Goal: Task Accomplishment & Management: Manage account settings

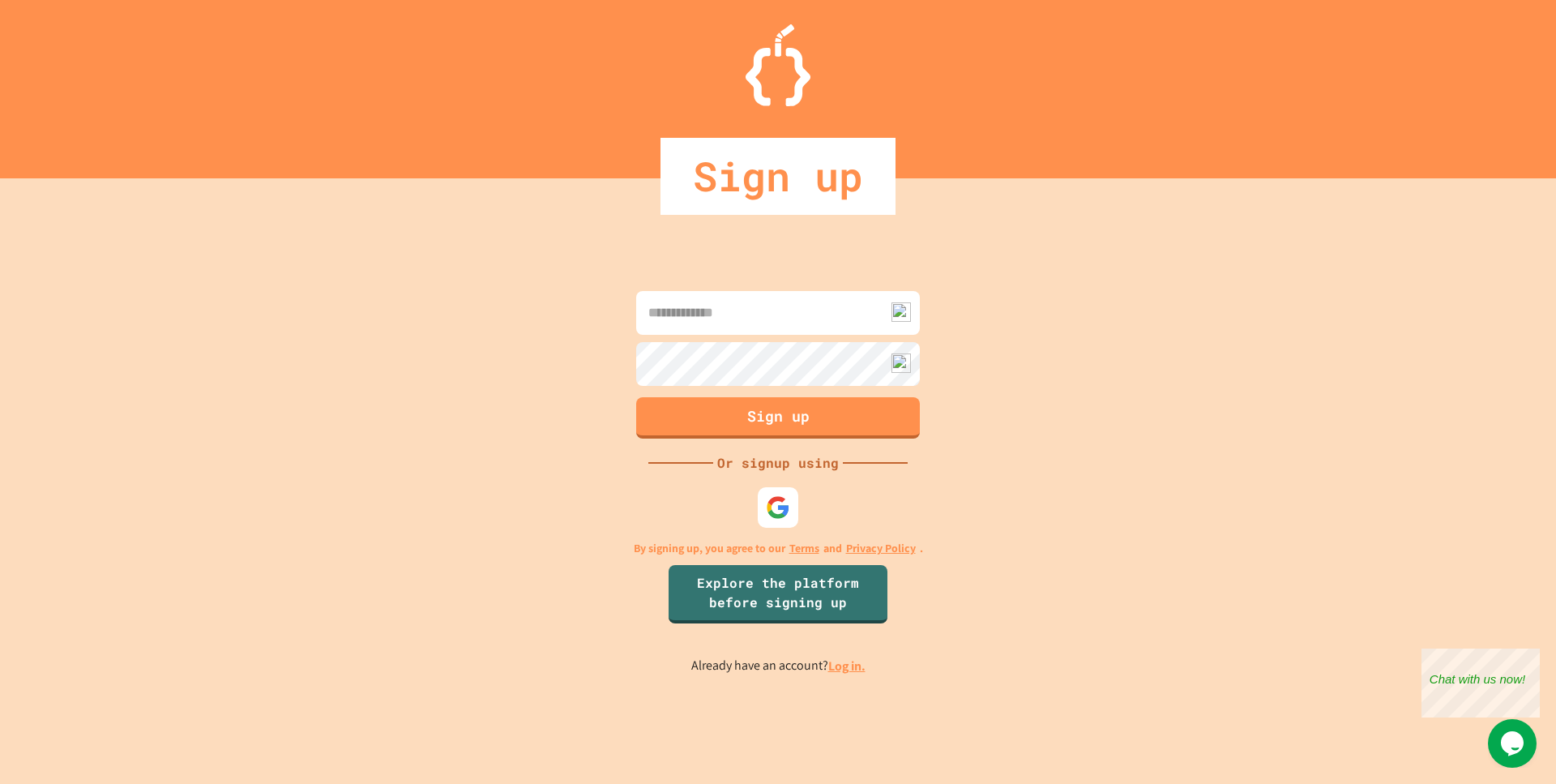
click at [766, 501] on div at bounding box center [778, 507] width 40 height 40
click at [771, 506] on img at bounding box center [778, 507] width 27 height 27
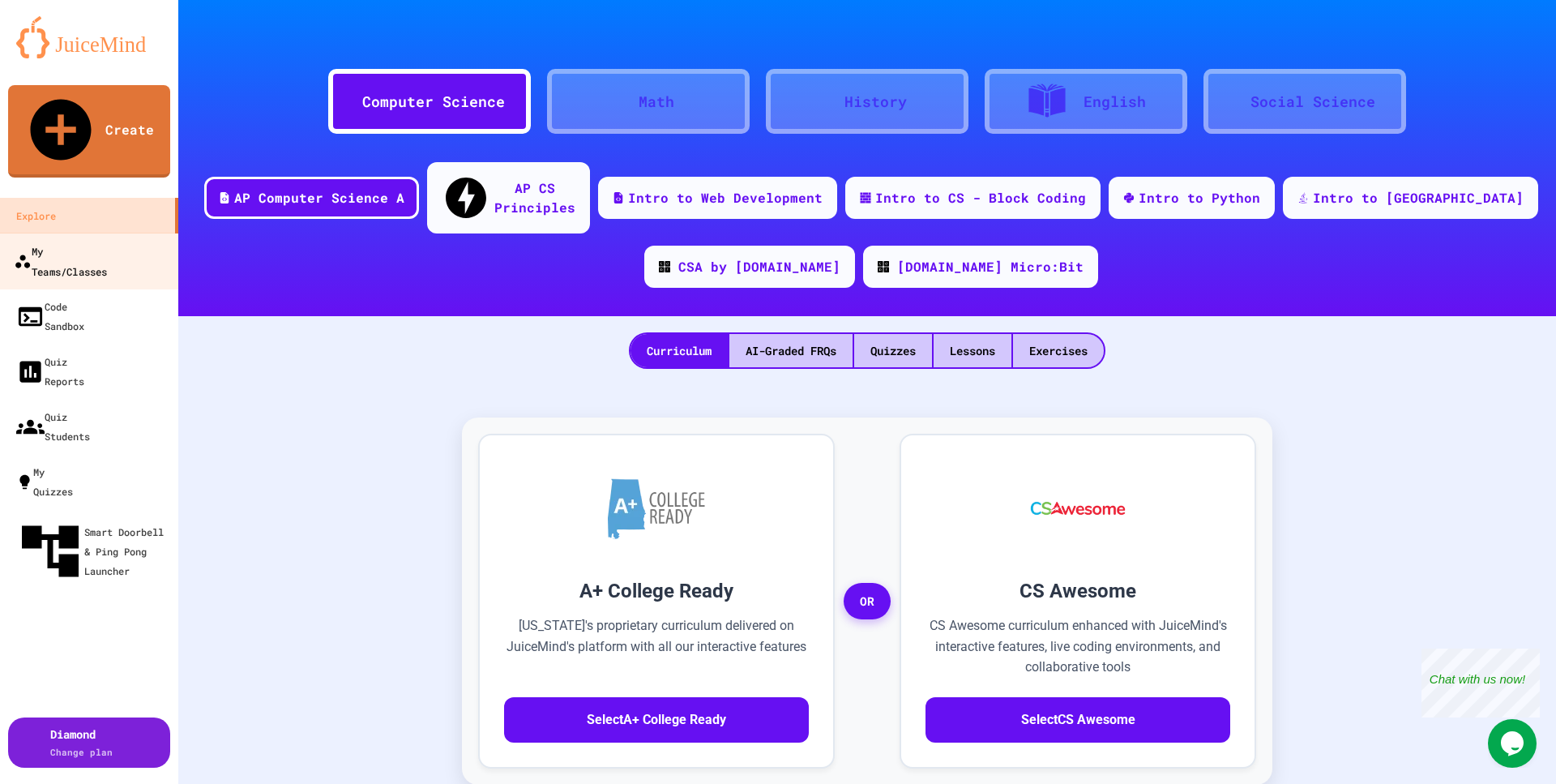
click at [84, 240] on div "My Teams/Classes" at bounding box center [61, 260] width 94 height 39
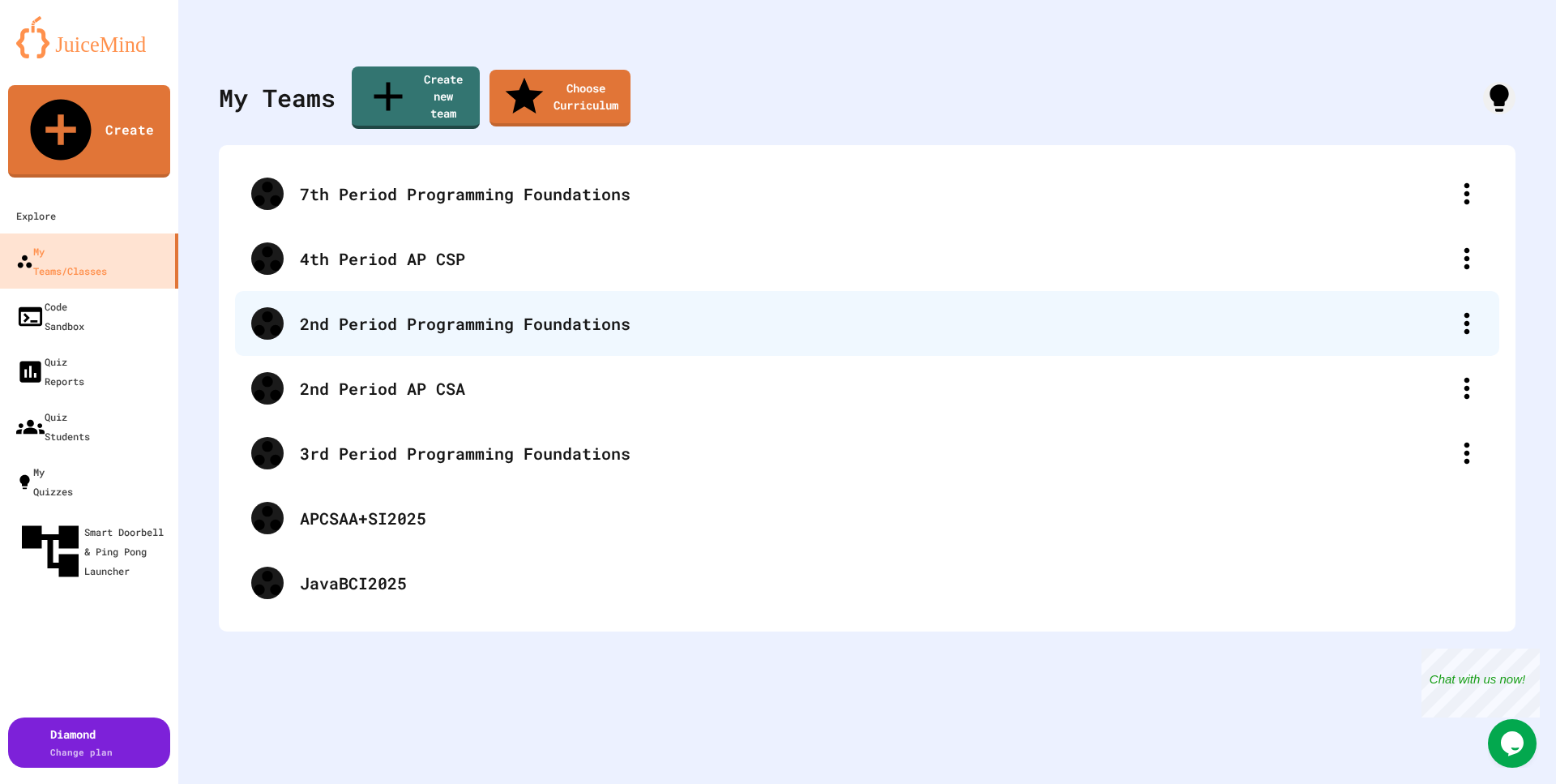
click at [388, 312] on div "2nd Period Programming Foundations" at bounding box center [876, 324] width 1151 height 24
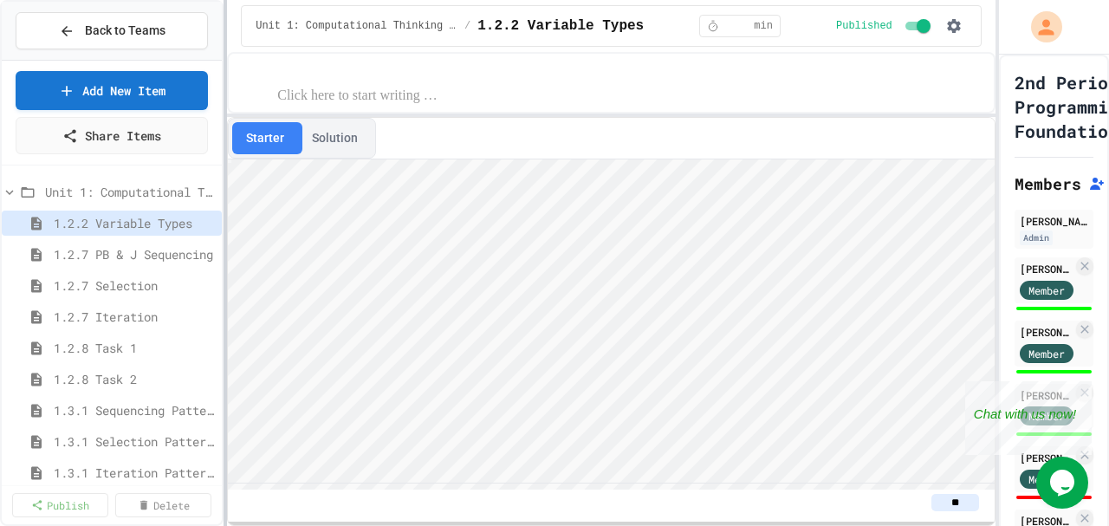
click at [227, 157] on div at bounding box center [225, 263] width 3 height 526
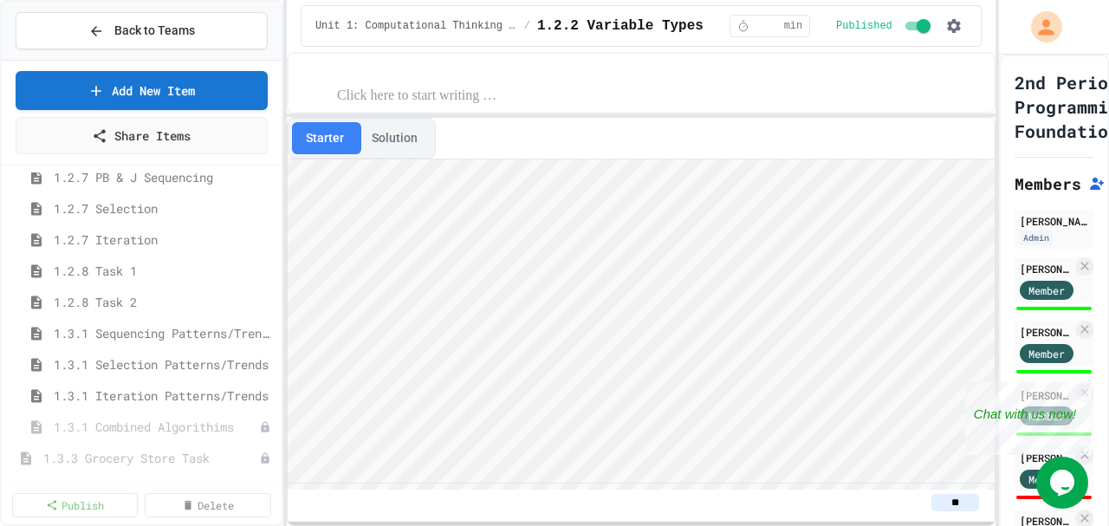
scroll to position [79, 0]
click at [142, 422] on span "1.3.1 Combined Algorithims" at bounding box center [148, 425] width 188 height 18
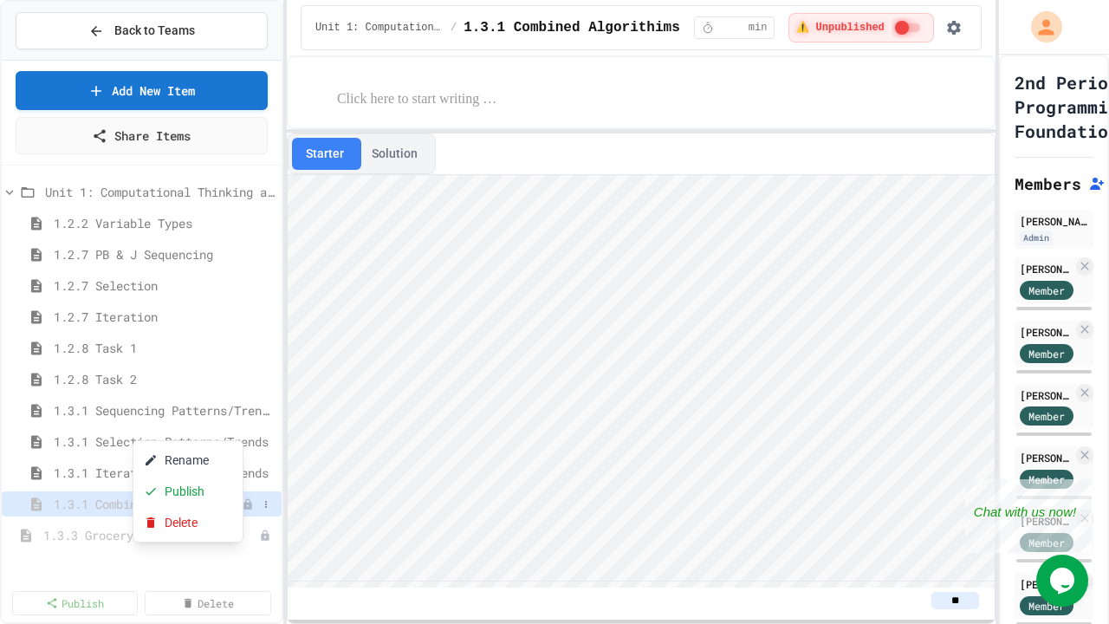
click at [282, 183] on div at bounding box center [554, 312] width 1109 height 624
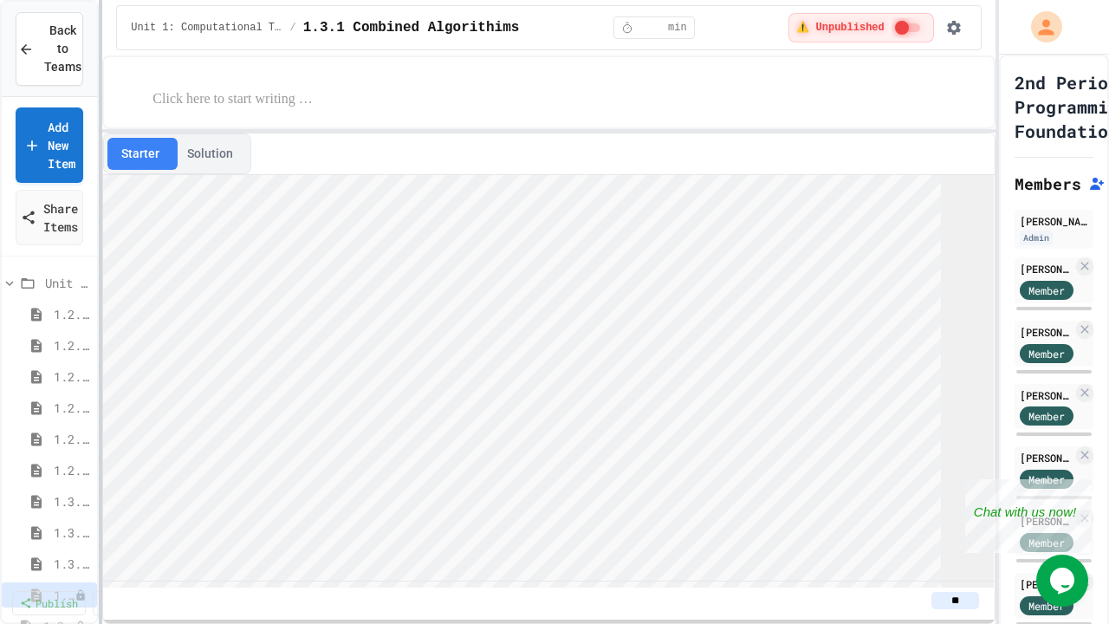
click at [88, 193] on div "Back to Teams Add New Item Share Items Unit 1: Computational Thinking and Probl…" at bounding box center [554, 312] width 1109 height 624
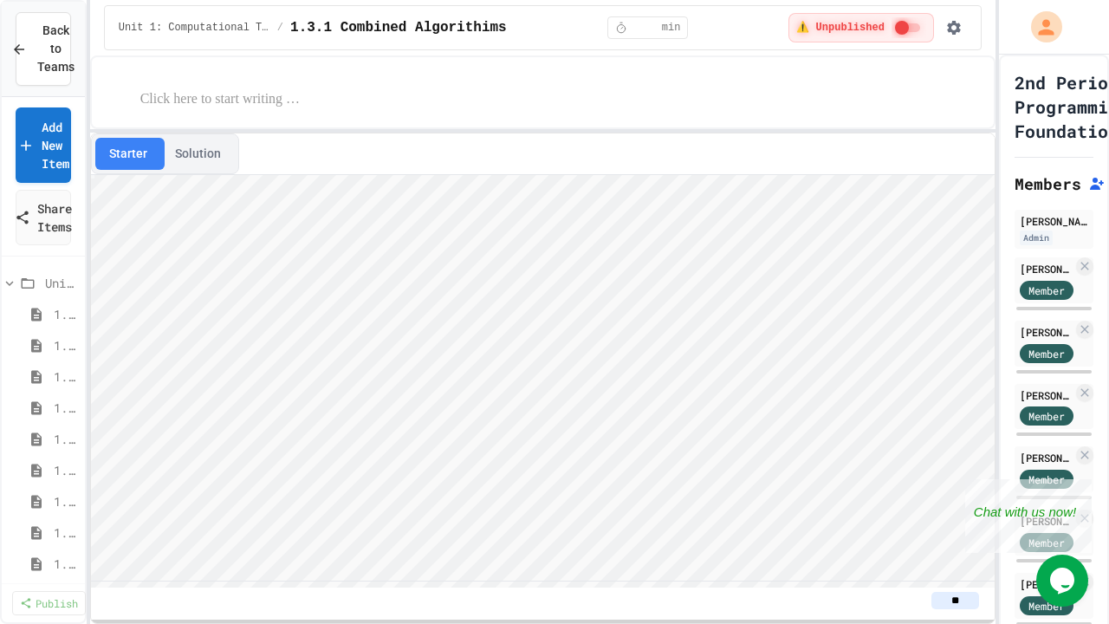
drag, startPoint x: 405, startPoint y: 172, endPoint x: 421, endPoint y: 133, distance: 42.3
click at [420, 133] on div "Starter Solution **" at bounding box center [542, 378] width 905 height 491
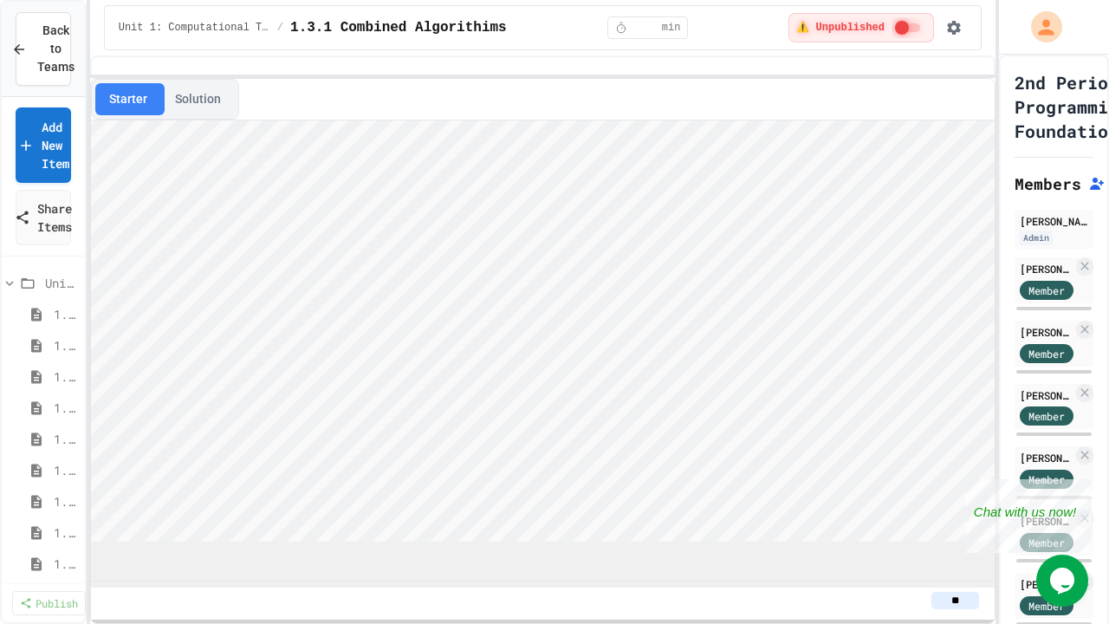
click at [474, 67] on div "Starter Solution **" at bounding box center [542, 339] width 905 height 568
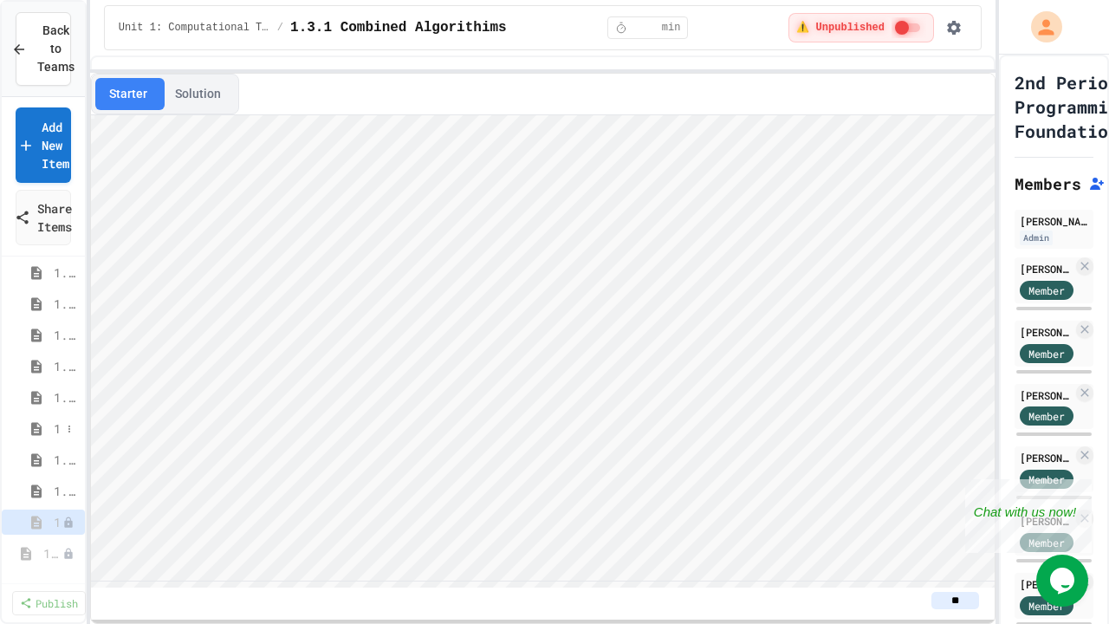
scroll to position [73, 0]
click at [80, 470] on button "Publish" at bounding box center [106, 469] width 109 height 31
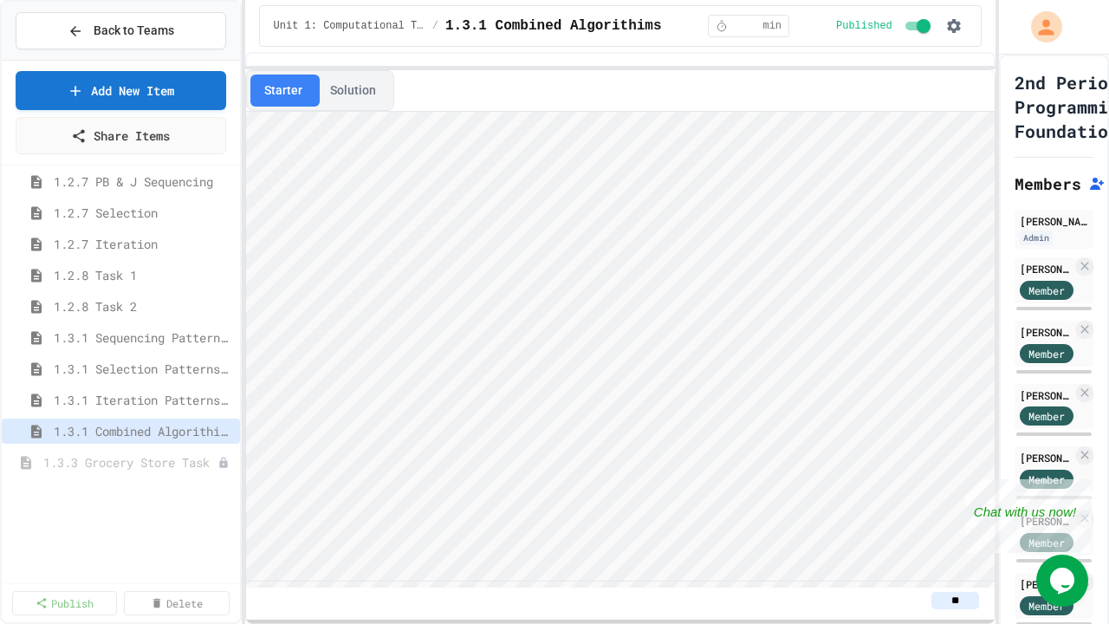
click at [240, 95] on div "Back to Teams Add New Item Share Items 1.2.2 Variable Types 1.2.7 PB & J Sequen…" at bounding box center [554, 312] width 1109 height 624
click at [125, 399] on span "1.3.1 Iteration Patterns/Trends" at bounding box center [135, 400] width 162 height 18
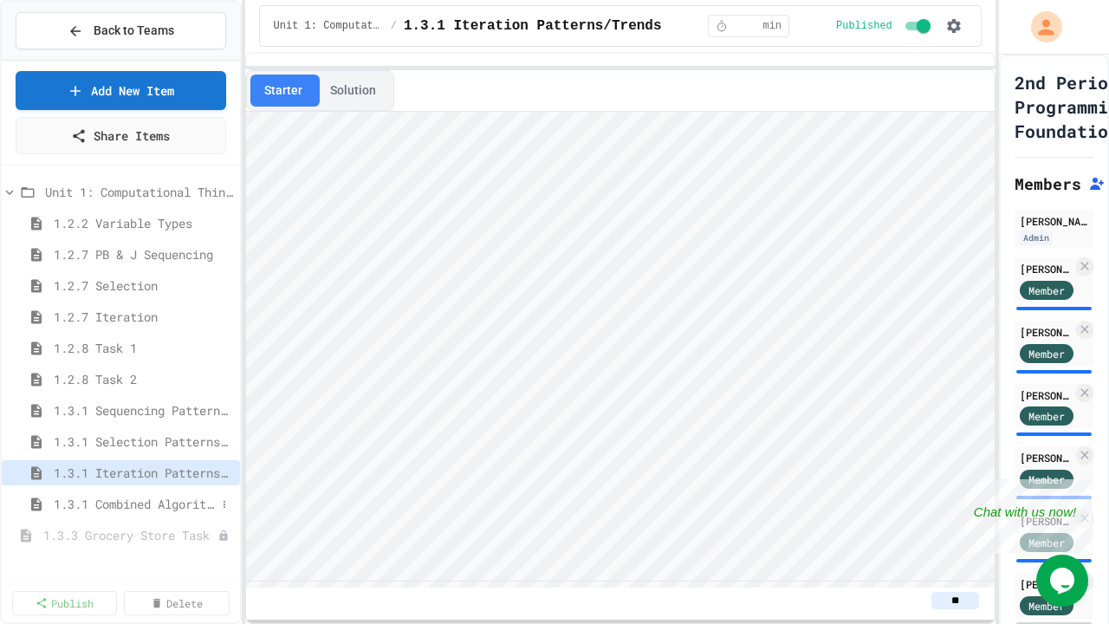
click at [113, 507] on span "1.3.1 Combined Algorithims" at bounding box center [135, 504] width 162 height 18
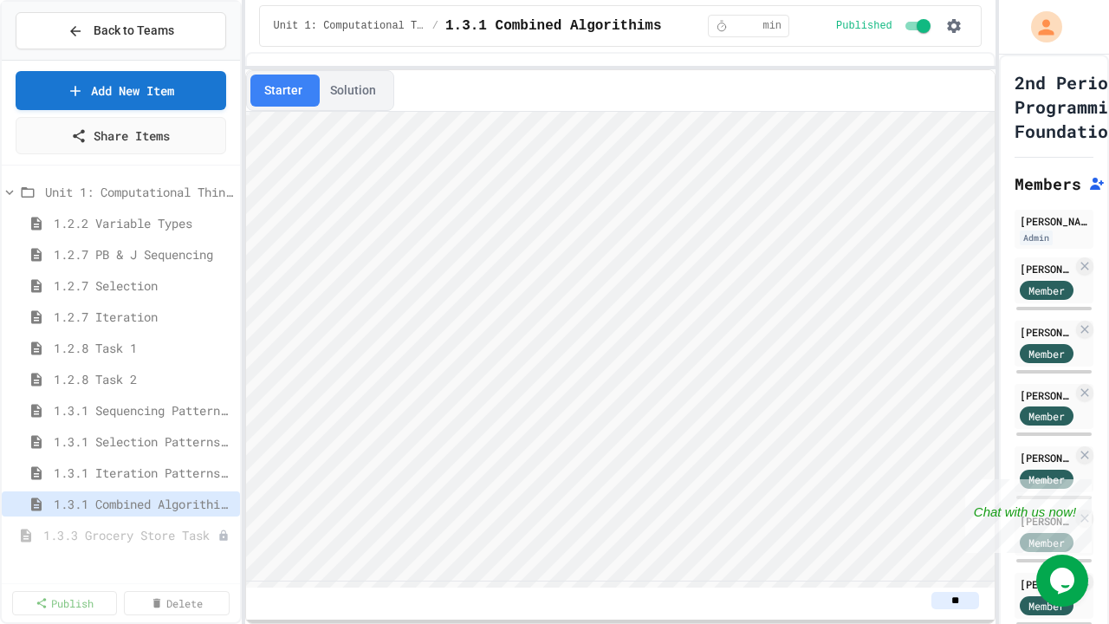
click at [365, 89] on button "Solution" at bounding box center [353, 91] width 74 height 32
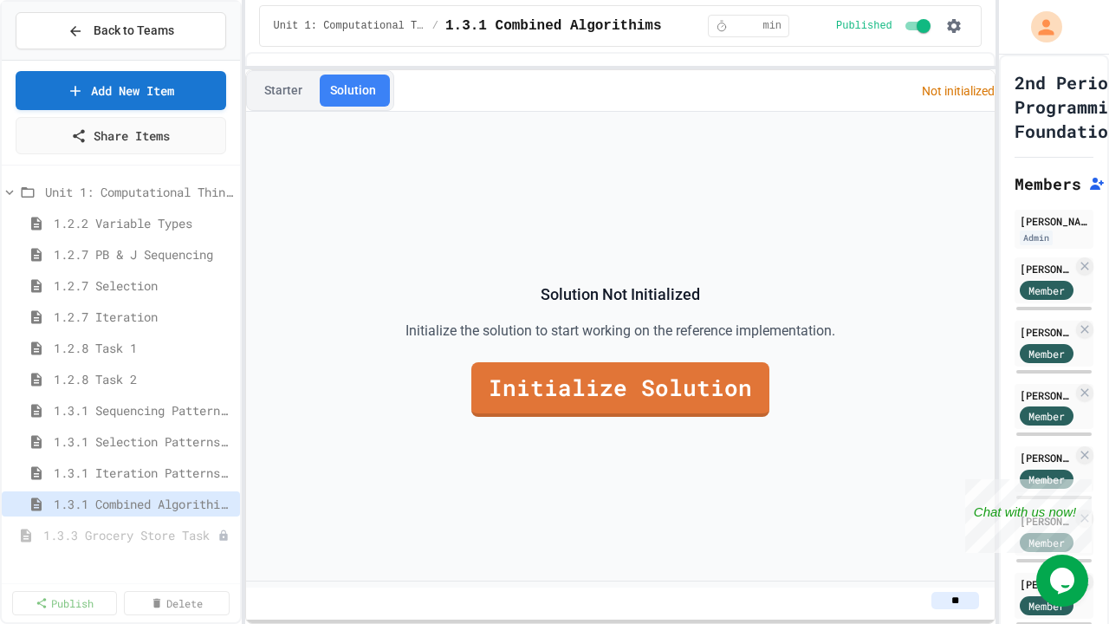
drag, startPoint x: 529, startPoint y: 338, endPoint x: 519, endPoint y: 380, distance: 43.7
click at [529, 339] on p "Initialize the solution to start working on the reference implementation." at bounding box center [620, 331] width 430 height 21
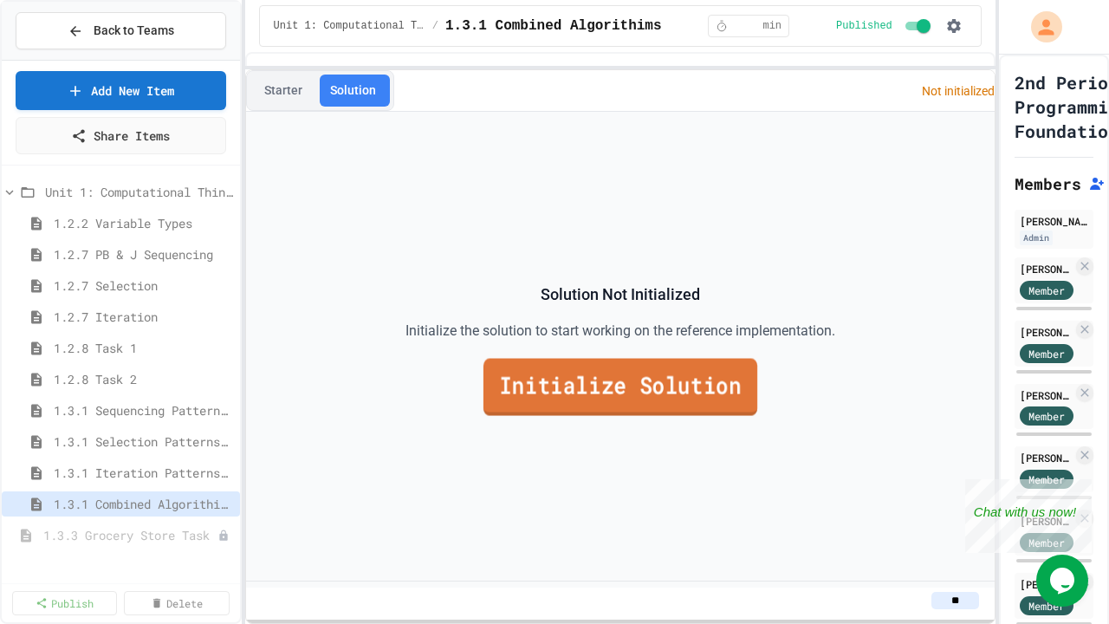
click at [519, 380] on link "Initialize Solution" at bounding box center [620, 387] width 274 height 57
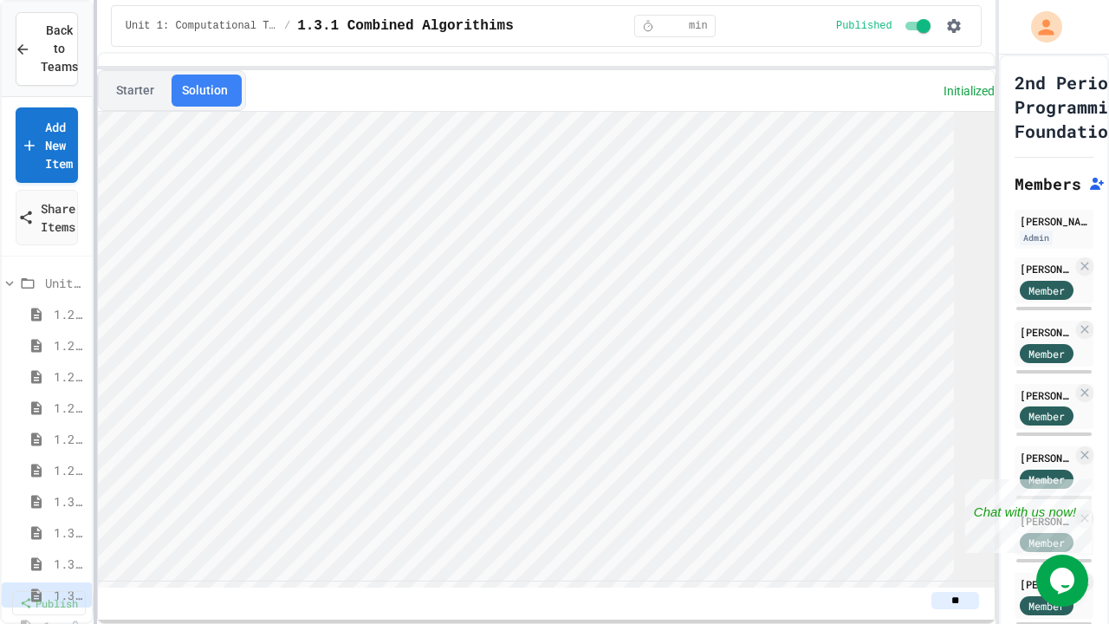
click at [94, 276] on div at bounding box center [95, 312] width 3 height 624
type textarea "*"
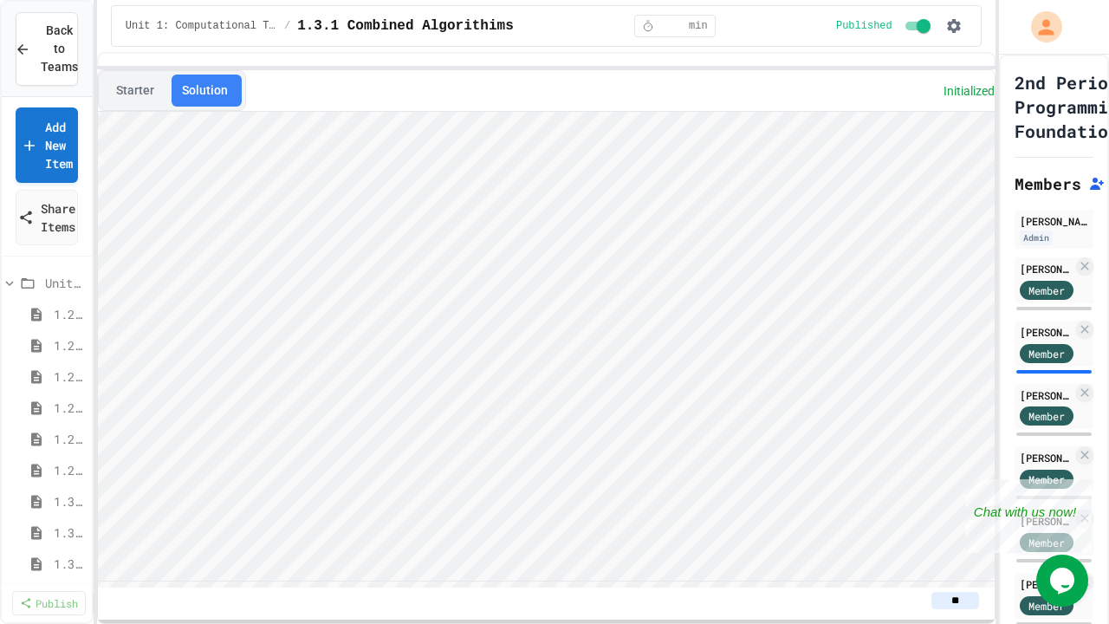
type textarea "*"
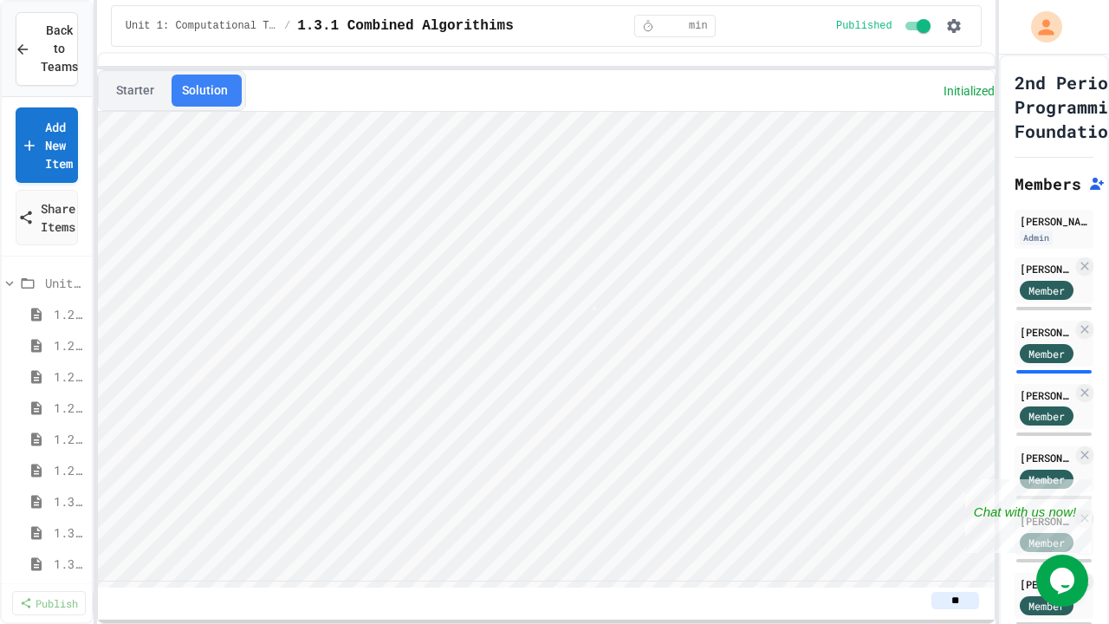
type textarea "*"
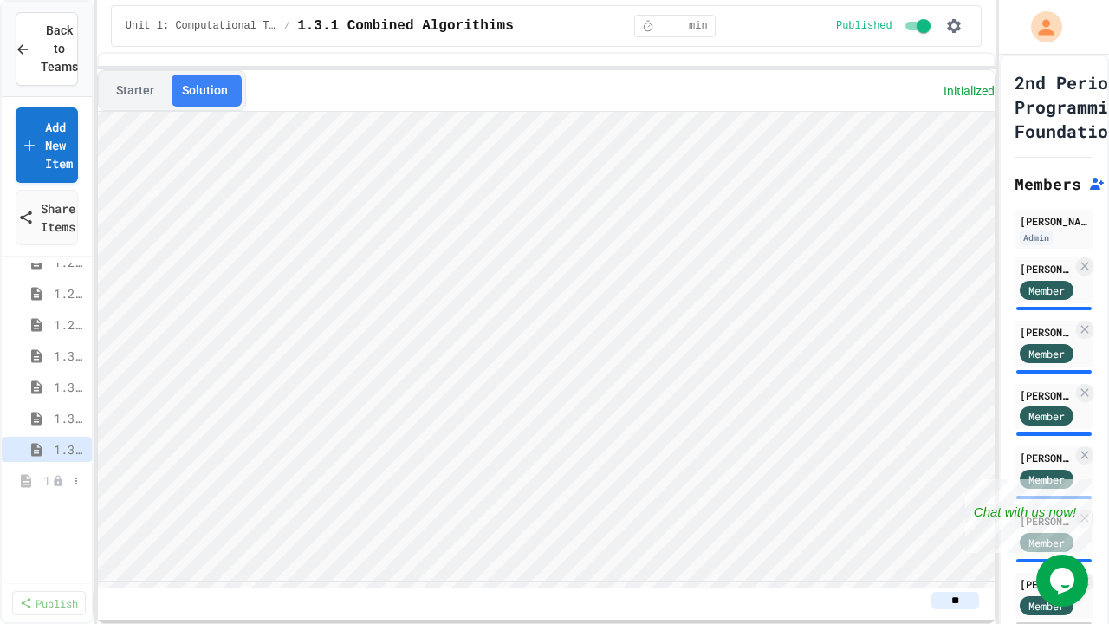
click at [54, 479] on icon at bounding box center [58, 480] width 8 height 10
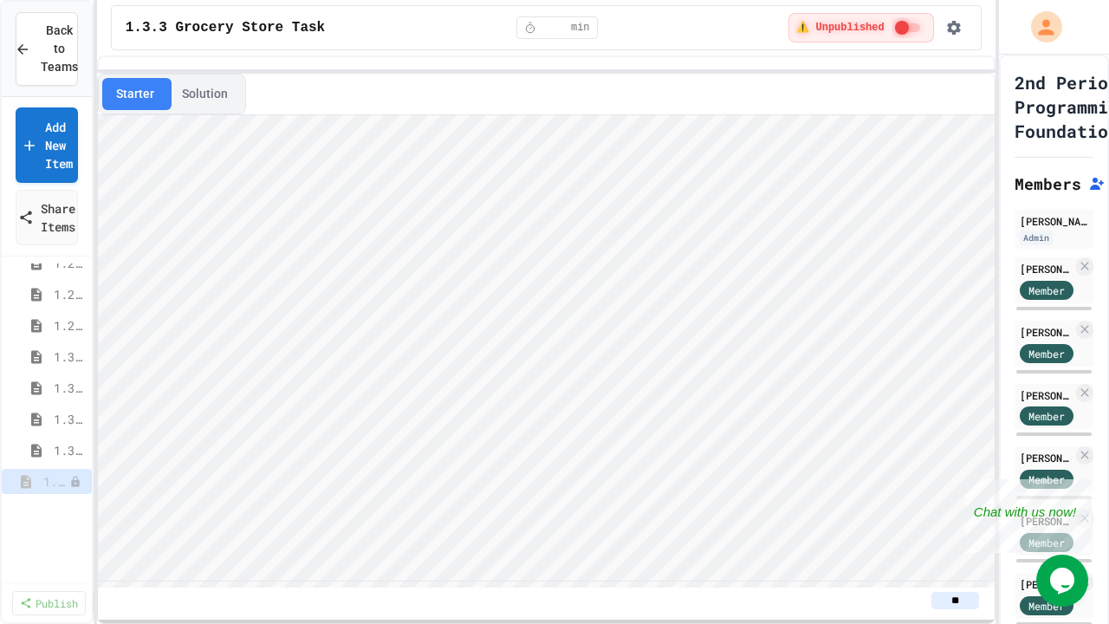
scroll to position [146, 0]
click at [81, 525] on button "Publish" at bounding box center [83, 533] width 109 height 31
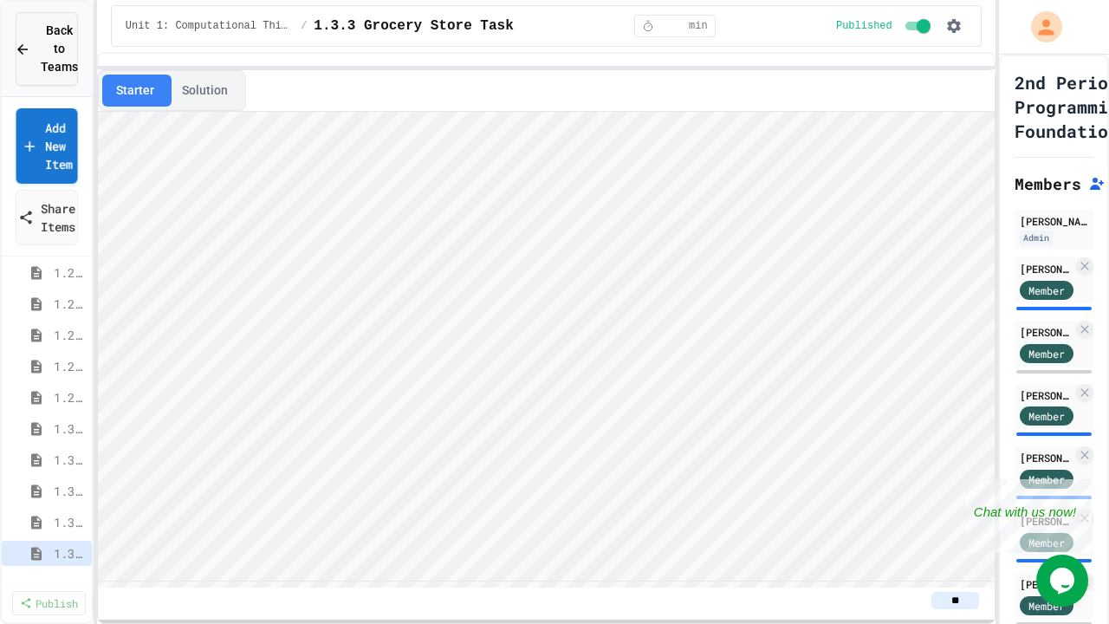
click at [23, 52] on icon at bounding box center [22, 49] width 10 height 10
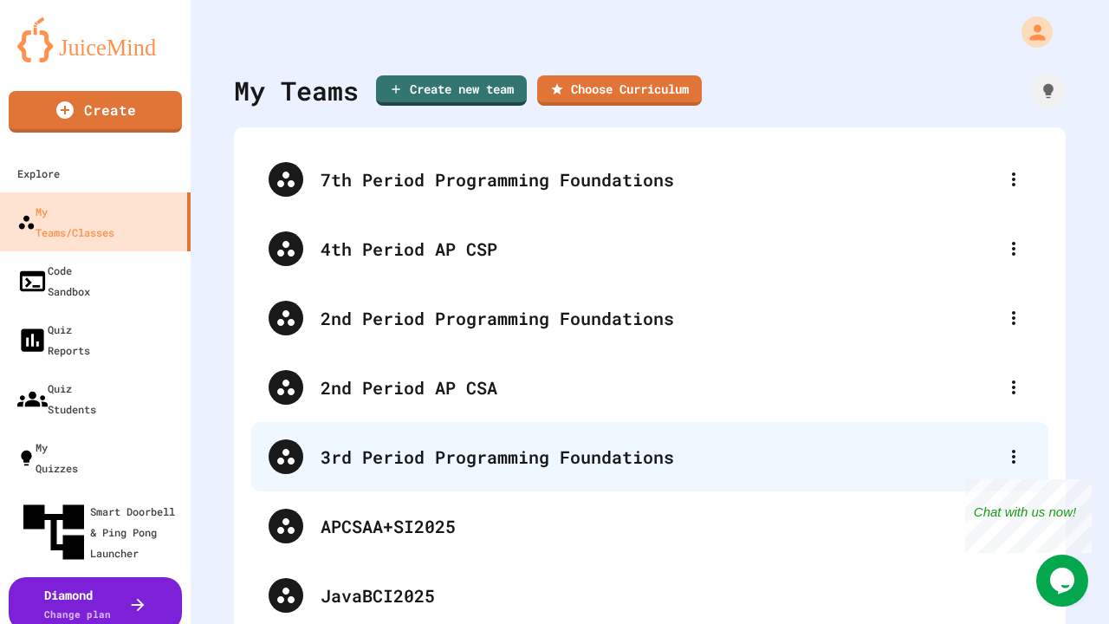
click at [382, 464] on div "3rd Period Programming Foundations" at bounding box center [659, 457] width 676 height 26
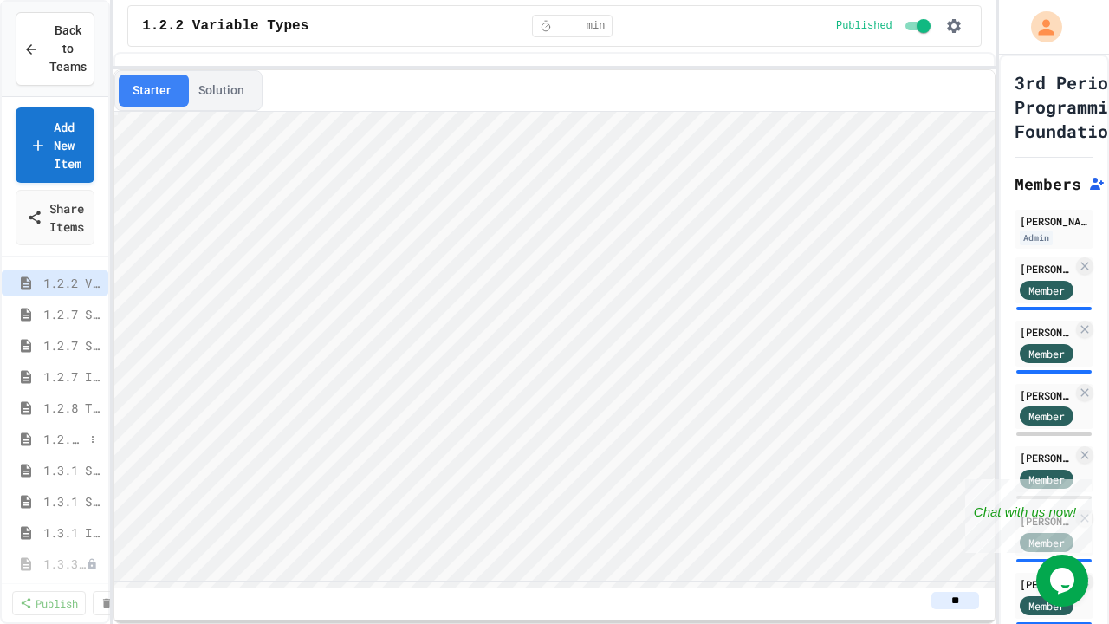
scroll to position [10, 0]
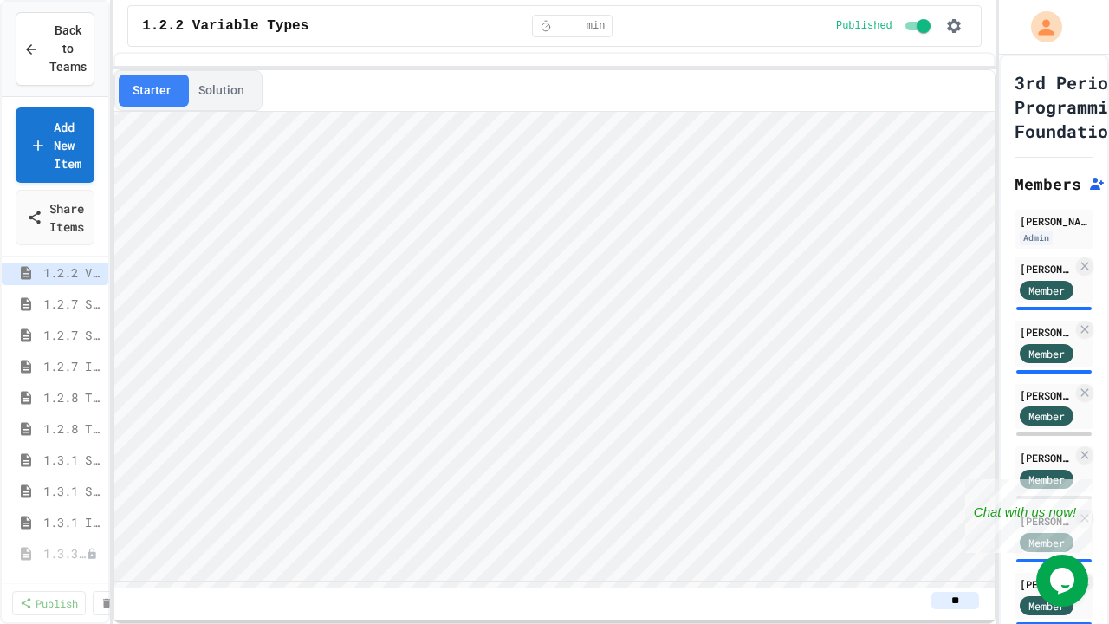
click at [117, 456] on div "Back to Teams Add New Item Share Items 1.2.2 Variable Types 1.2.7 Sequencing 1.…" at bounding box center [554, 312] width 1109 height 624
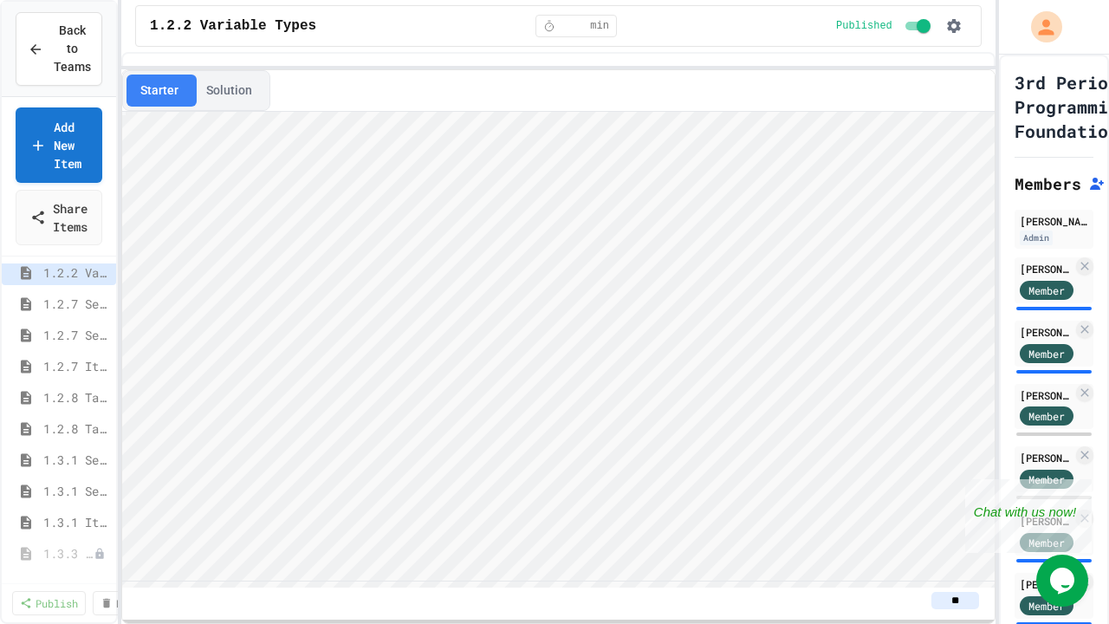
click at [117, 456] on div "Back to Teams Add New Item Share Items 1.2.2 Variable Types 1.2.7 Sequencing 1.…" at bounding box center [554, 312] width 1109 height 624
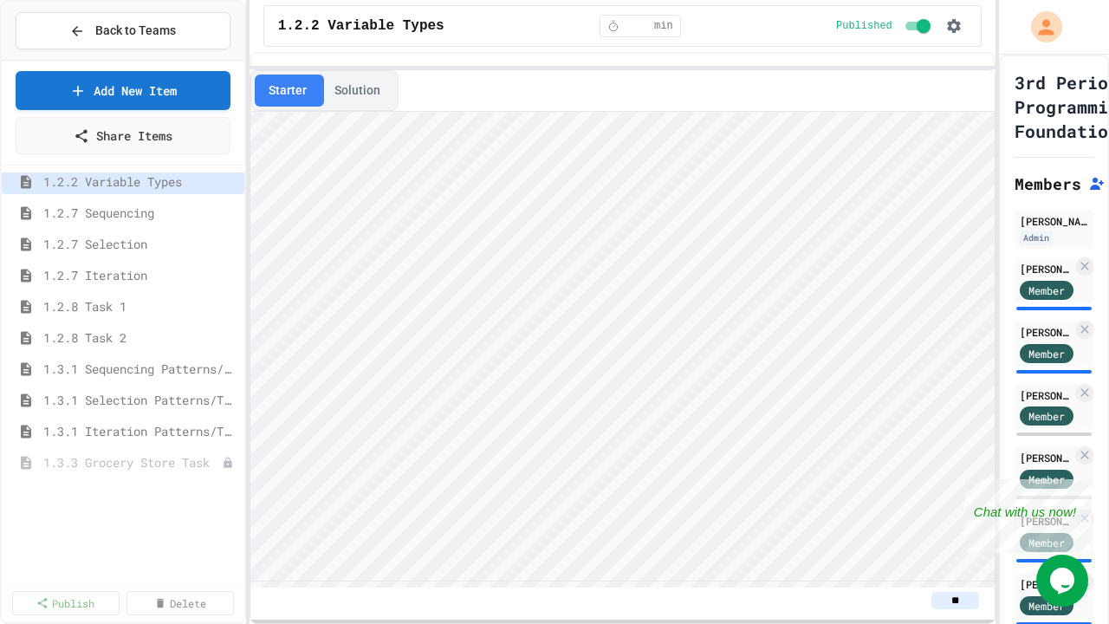
click at [245, 465] on div "Back to Teams Add New Item Share Items 1.2.2 Variable Types 1.2.7 Sequencing 1.…" at bounding box center [554, 312] width 1109 height 624
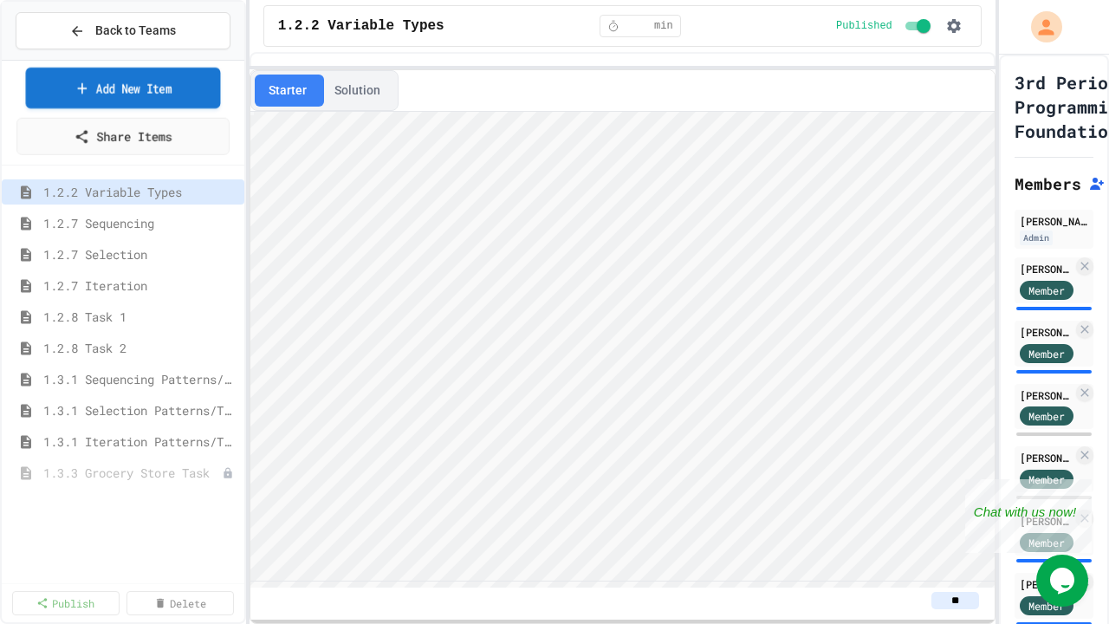
click at [129, 103] on link "Add New Item" at bounding box center [123, 88] width 195 height 41
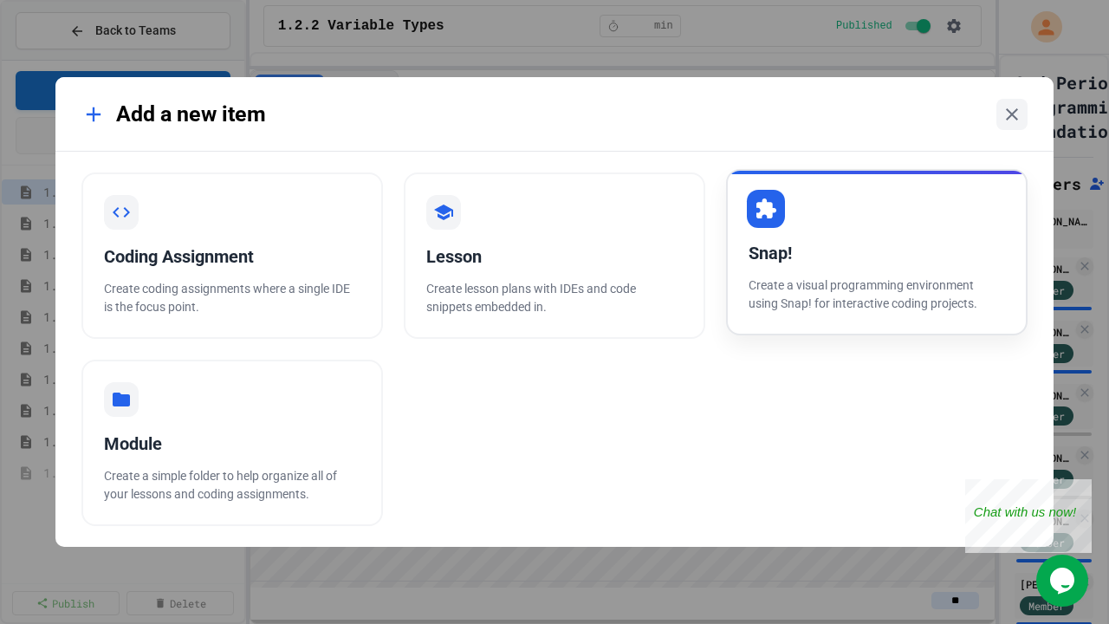
click at [883, 249] on div "Snap!" at bounding box center [877, 253] width 256 height 26
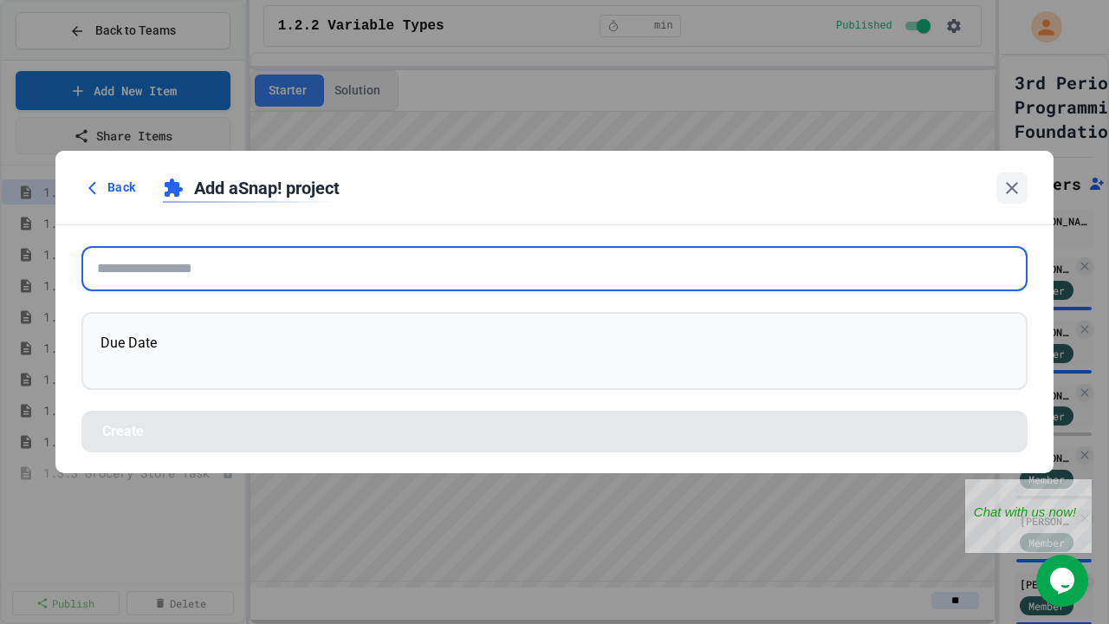
click at [174, 261] on input "text" at bounding box center [554, 268] width 946 height 45
paste input "**********"
type input "**********"
drag, startPoint x: 216, startPoint y: 274, endPoint x: 370, endPoint y: 359, distance: 176.0
click at [216, 274] on input "text" at bounding box center [554, 268] width 946 height 45
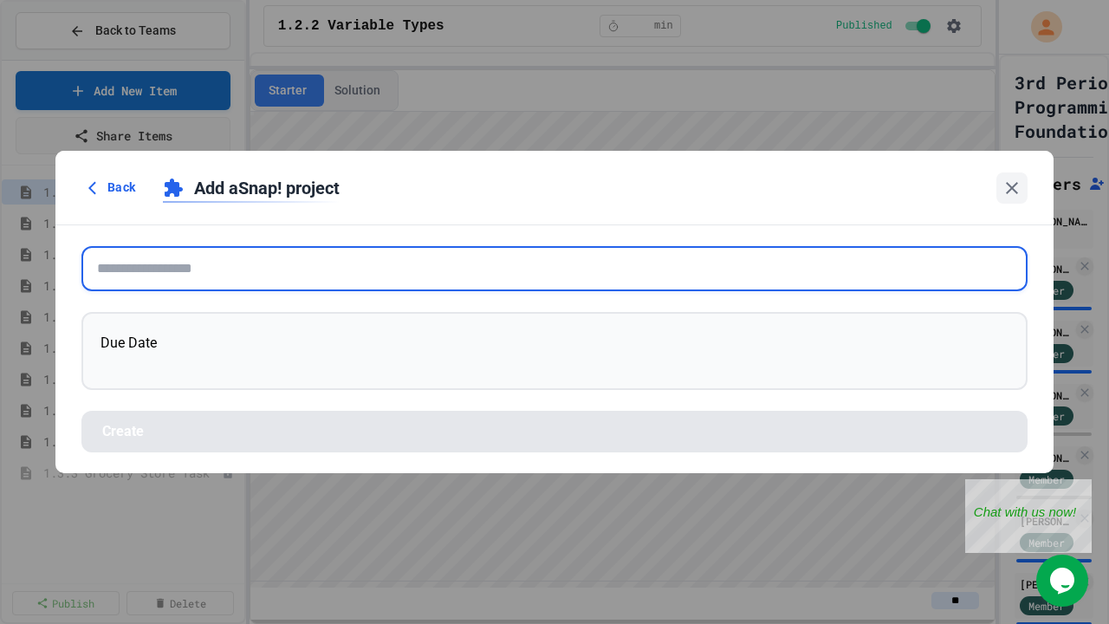
paste input "**********"
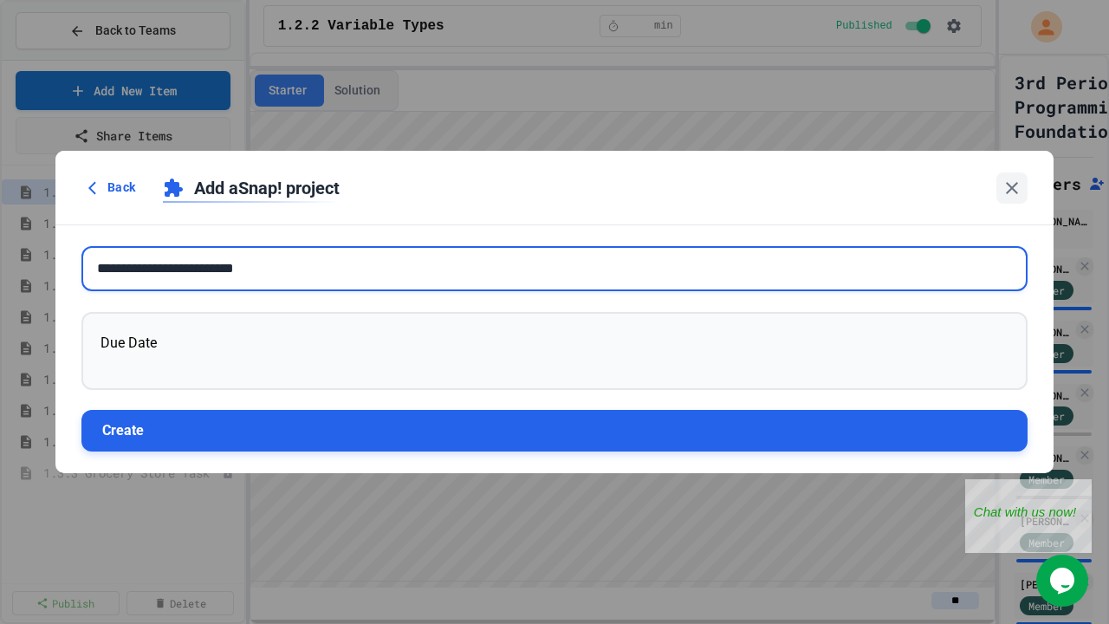
type input "**********"
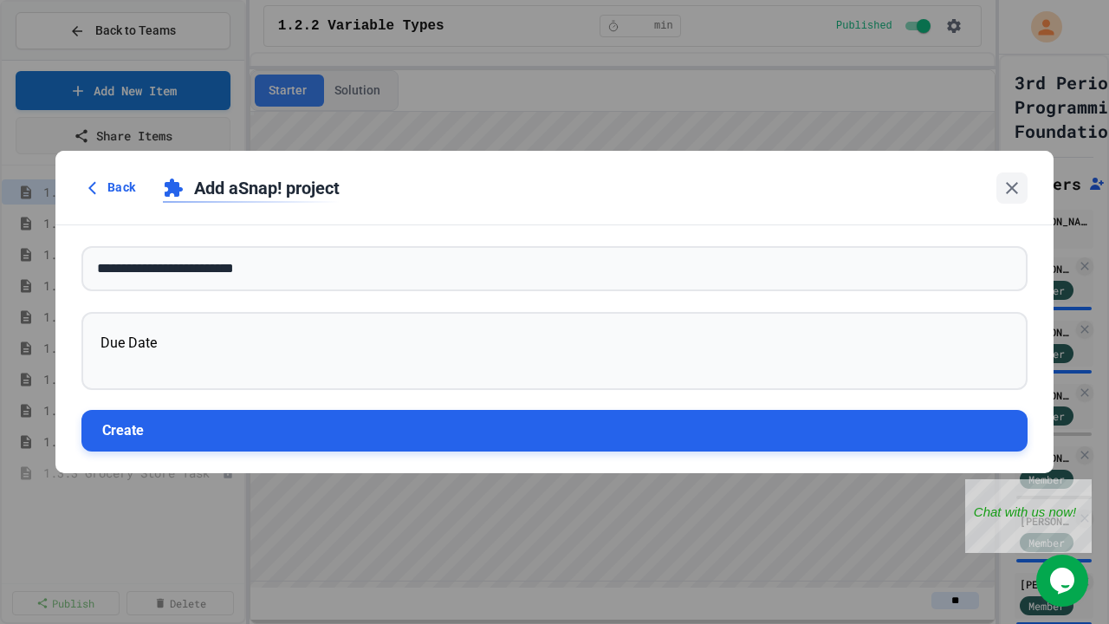
click at [500, 432] on button "Create" at bounding box center [554, 431] width 946 height 42
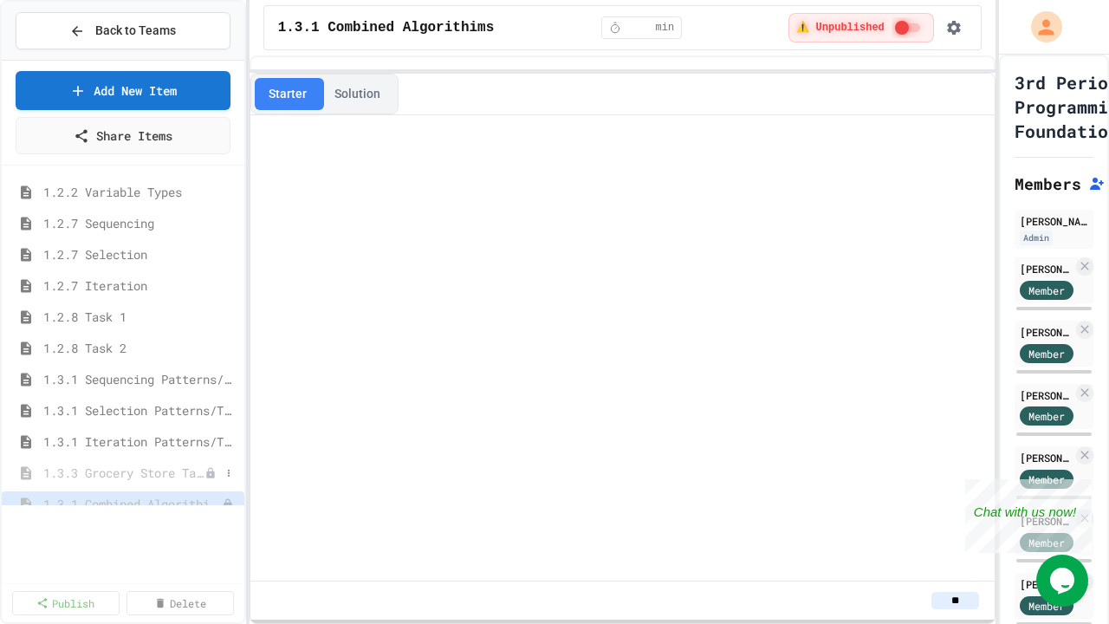
scroll to position [23, 0]
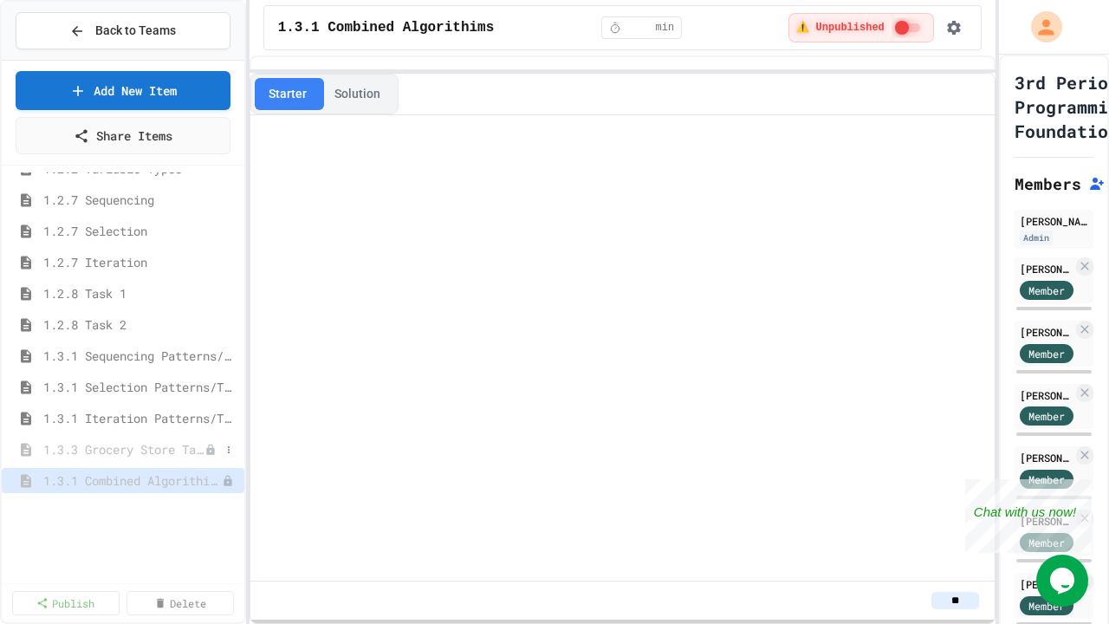
drag, startPoint x: 123, startPoint y: 483, endPoint x: 141, endPoint y: 440, distance: 47.0
click at [141, 440] on div "1.2.2 Variable Types 1.2.7 Sequencing 1.2.7 Selection 1.2.7 Iteration 1.2.8 Tas…" at bounding box center [123, 338] width 243 height 333
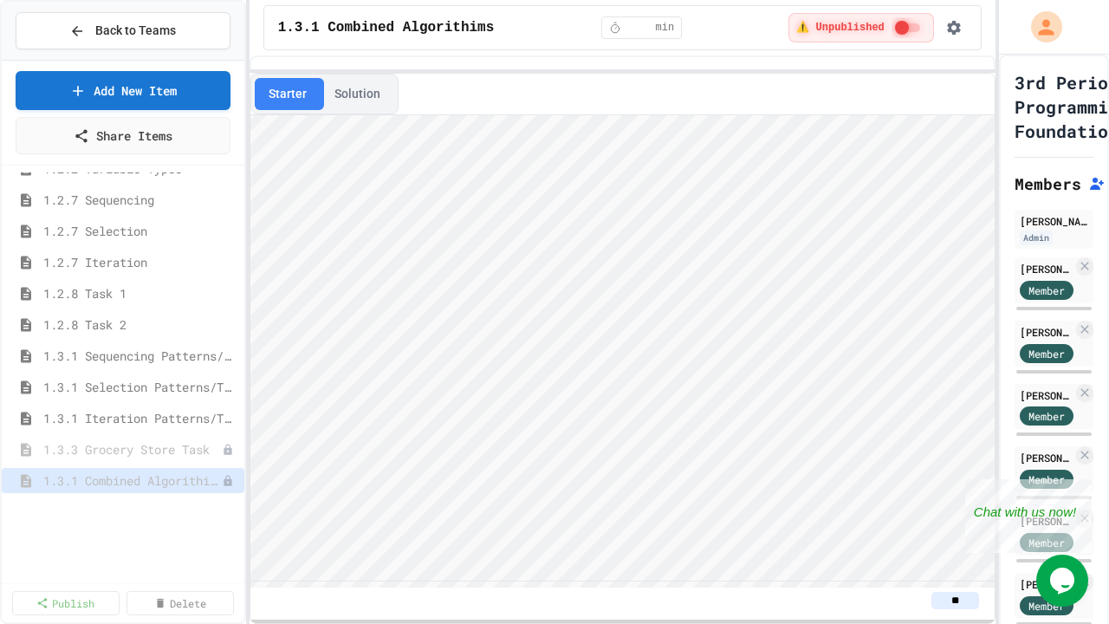
scroll to position [0, 0]
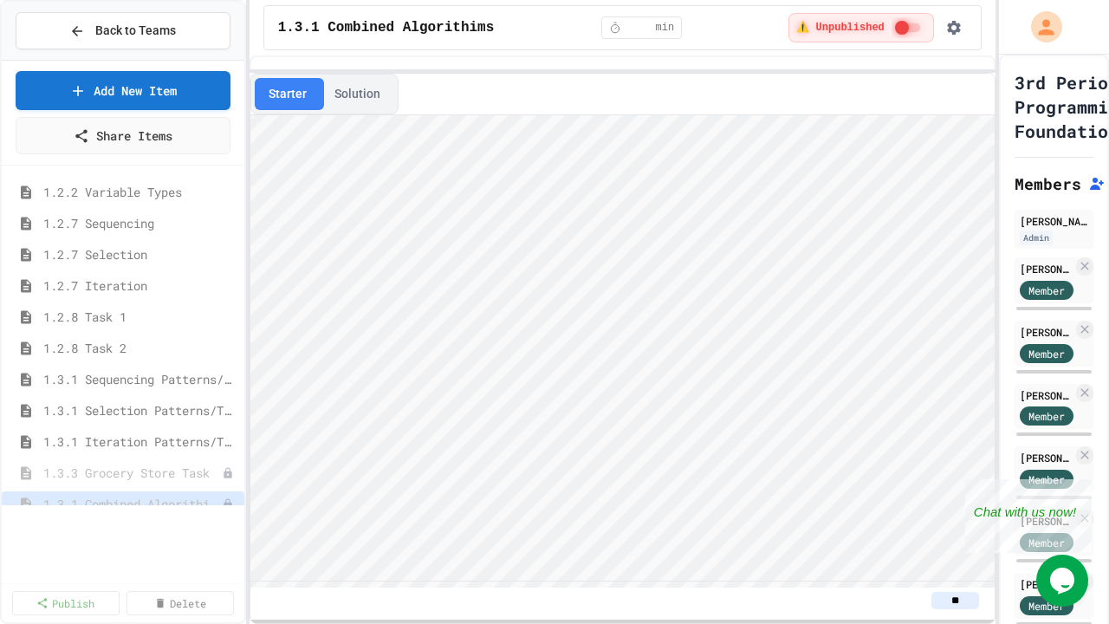
click at [100, 505] on div "1.2.2 Variable Types 1.2.7 Sequencing 1.2.7 Selection 1.2.7 Iteration 1.2.8 Tas…" at bounding box center [123, 338] width 243 height 333
click at [138, 525] on button "Publish" at bounding box center [158, 553] width 109 height 31
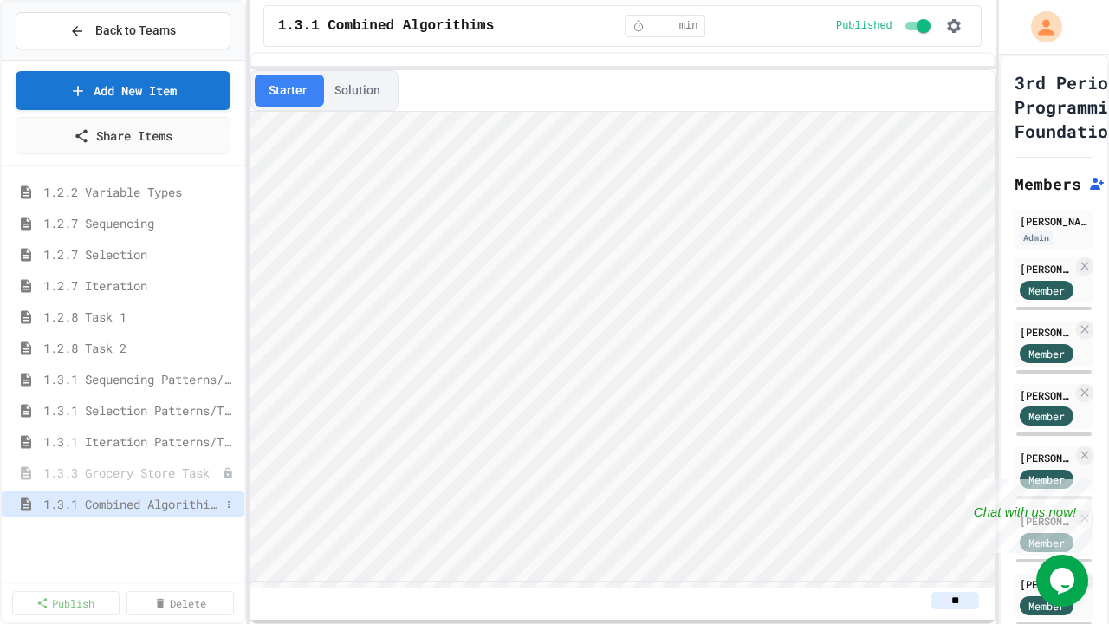
click at [118, 509] on span "1.3.1 Combined Algorithims" at bounding box center [131, 504] width 177 height 18
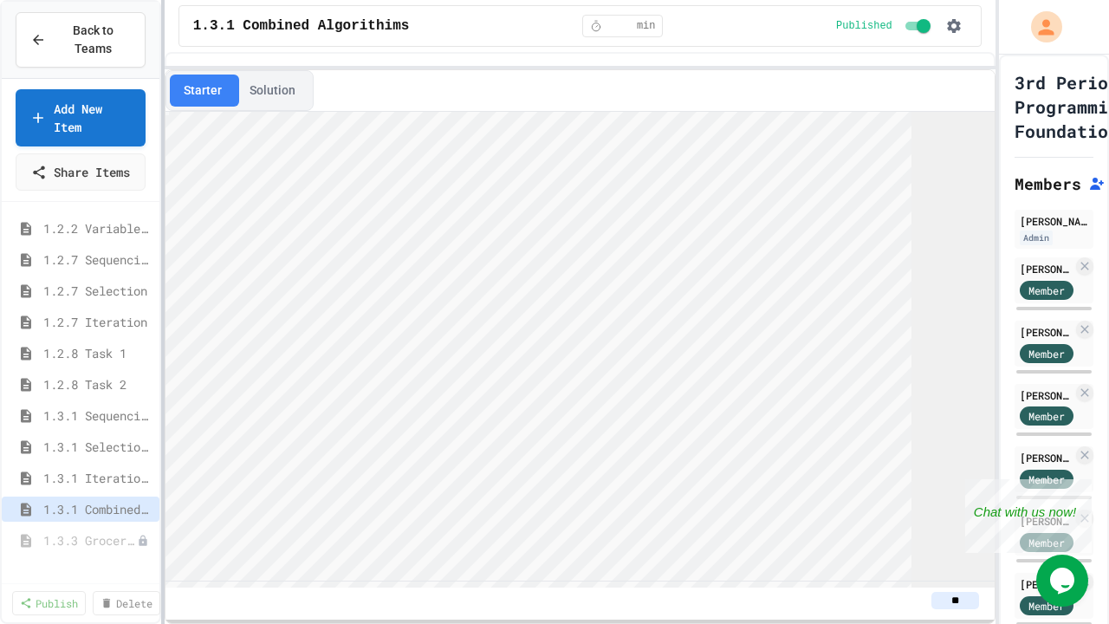
click at [161, 96] on div at bounding box center [162, 312] width 3 height 624
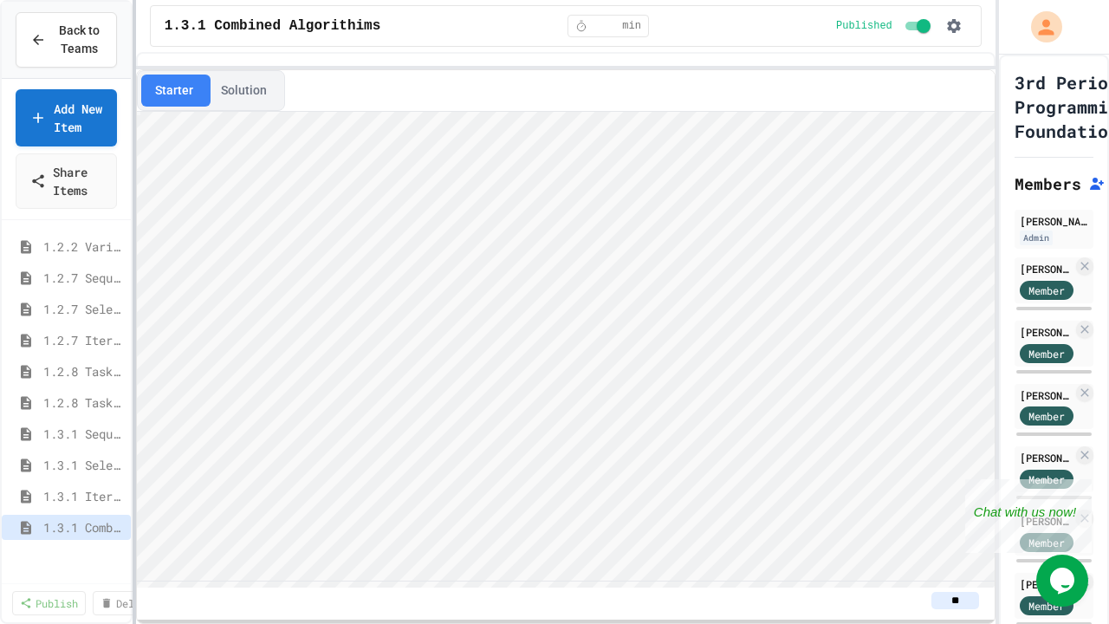
click at [133, 217] on div at bounding box center [134, 312] width 3 height 624
drag, startPoint x: 540, startPoint y: 584, endPoint x: 436, endPoint y: 581, distance: 104.0
click at [436, 525] on div "**" at bounding box center [566, 600] width 858 height 38
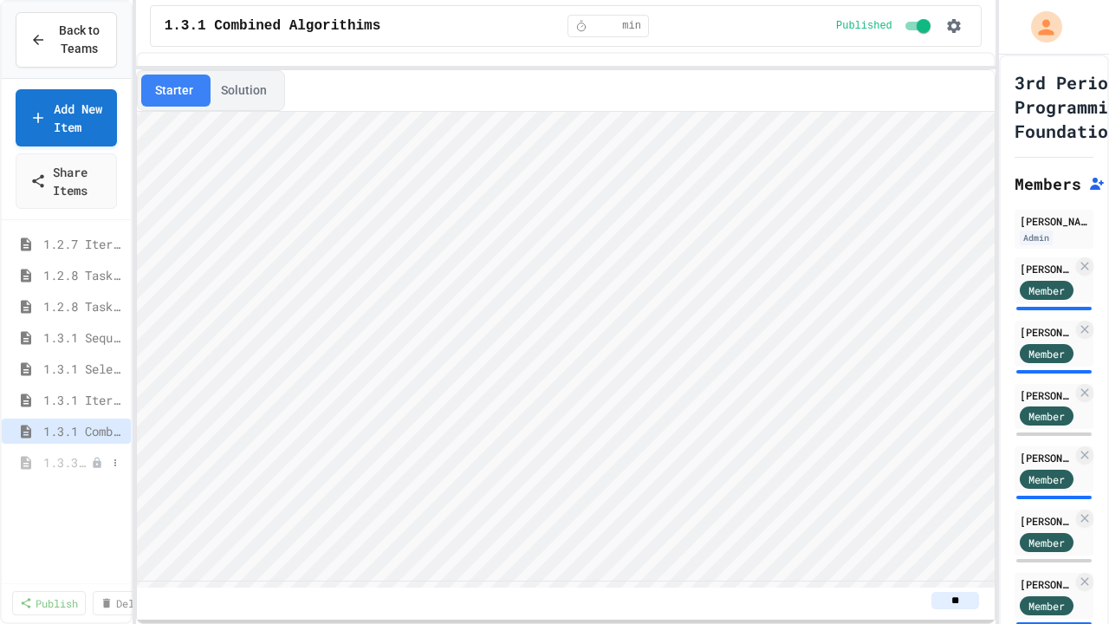
scroll to position [23, 0]
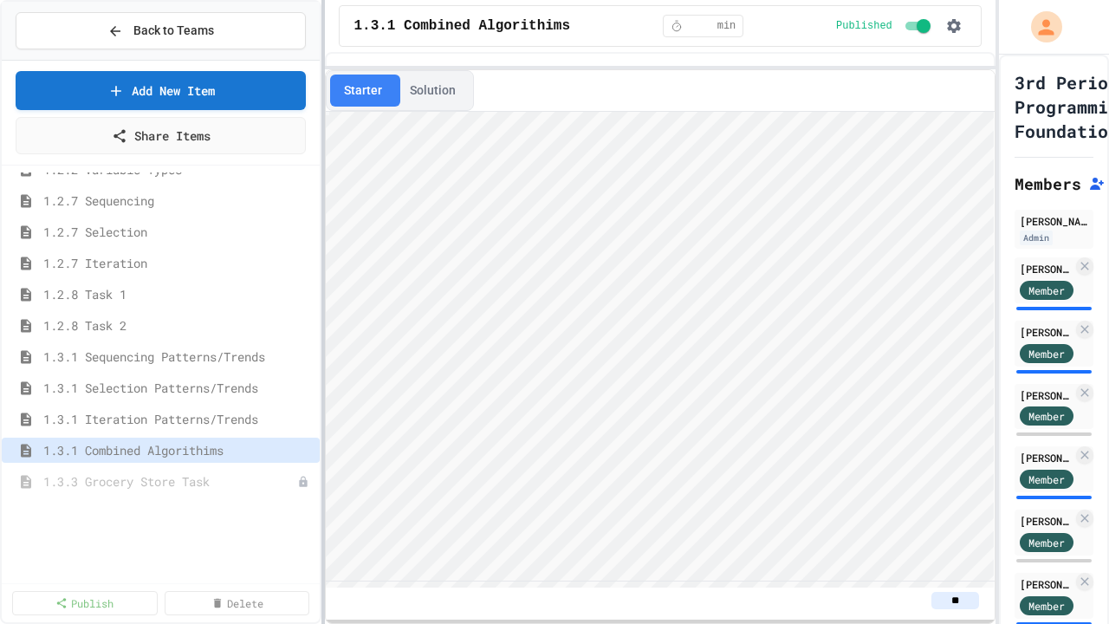
click at [322, 189] on div at bounding box center [322, 312] width 3 height 624
click at [165, 481] on span "1.3.3 Grocery Store Task" at bounding box center [161, 481] width 237 height 18
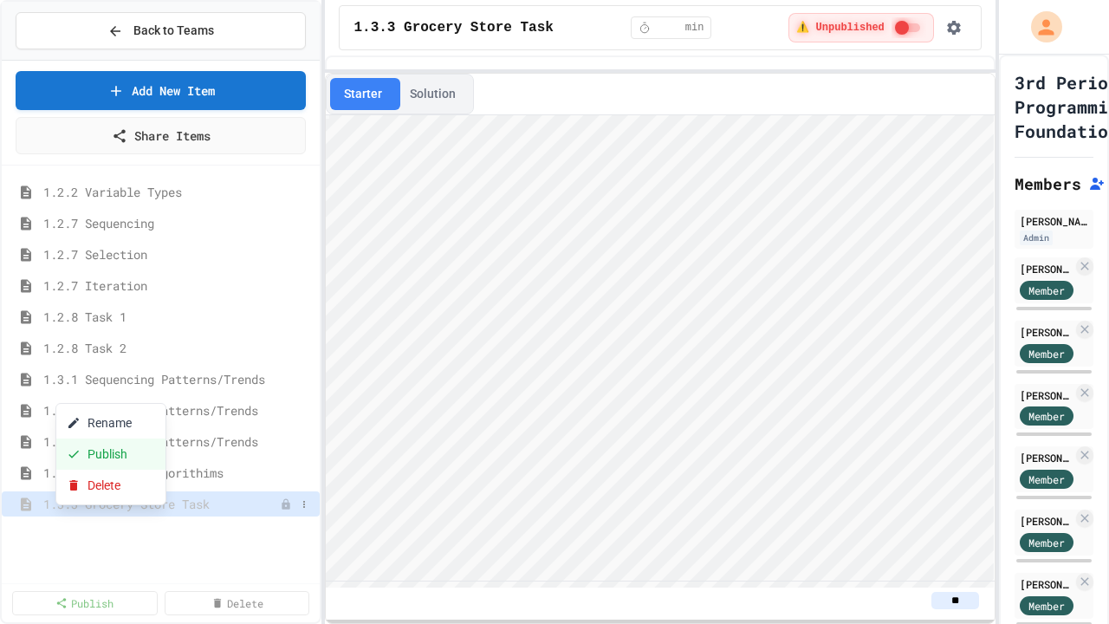
click at [94, 457] on button "Publish" at bounding box center [110, 453] width 109 height 31
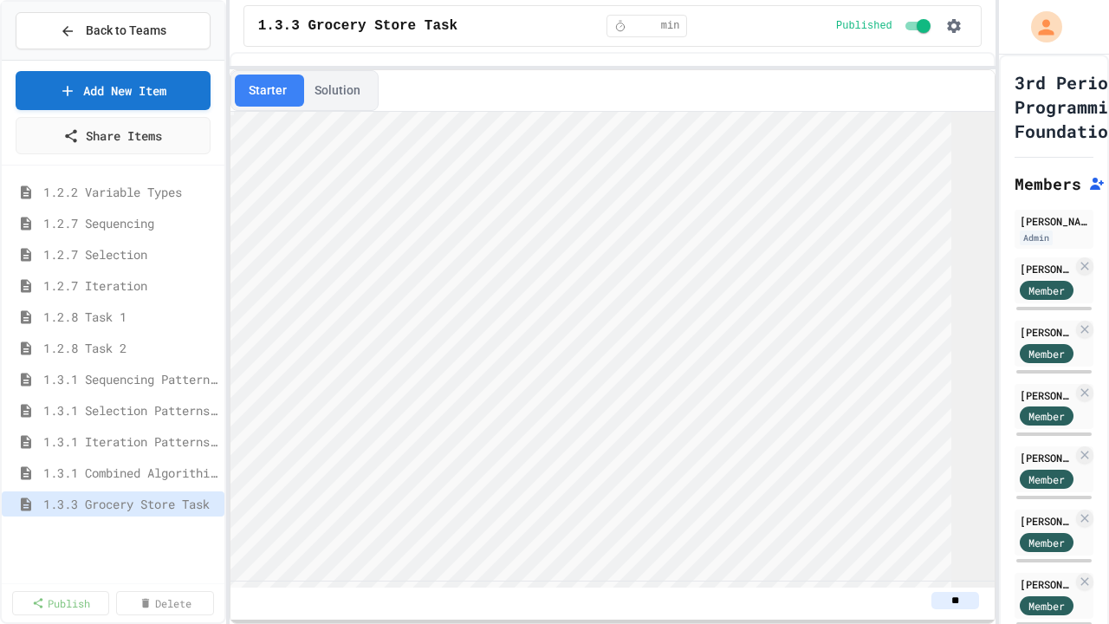
click at [139, 159] on div "Back to Teams Add New Item Share Items 1.2.2 Variable Types 1.2.7 Sequencing 1.…" at bounding box center [554, 312] width 1109 height 624
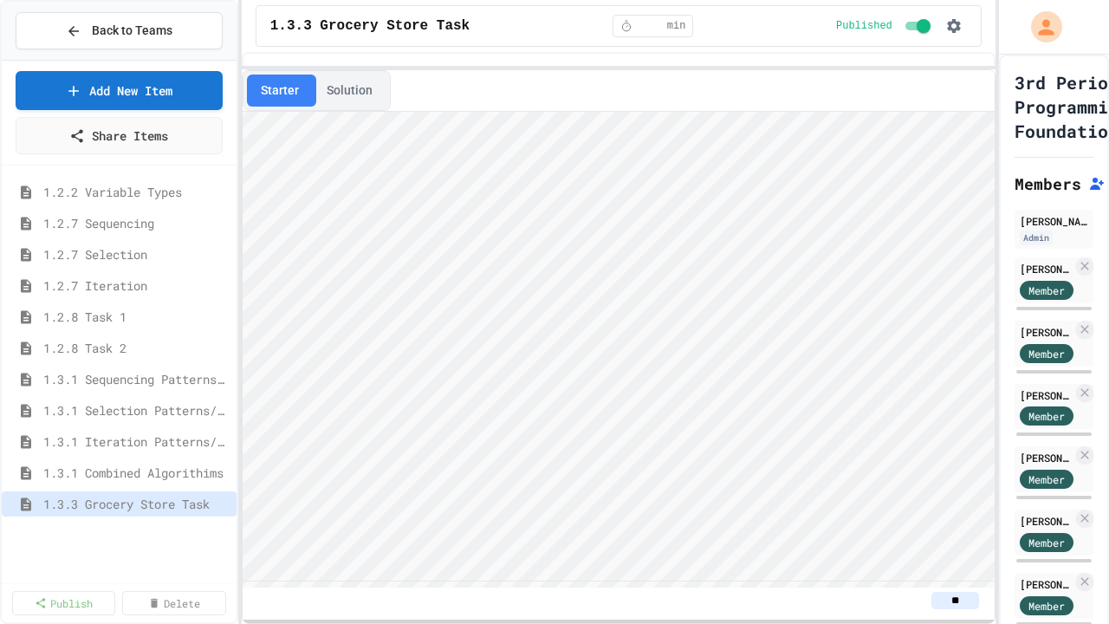
click at [239, 205] on div "Back to Teams Add New Item Share Items 1.2.2 Variable Types 1.2.7 Sequencing 1.…" at bounding box center [554, 312] width 1109 height 624
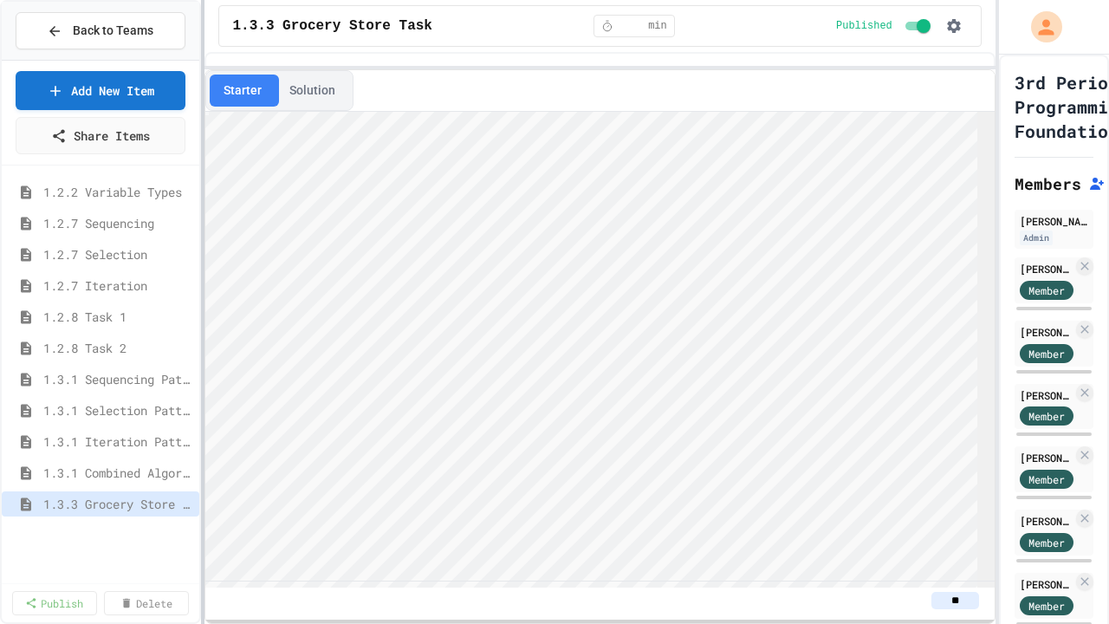
click at [63, 170] on div "Back to Teams Add New Item Share Items 1.2.2 Variable Types 1.2.7 Sequencing 1.…" at bounding box center [554, 312] width 1109 height 624
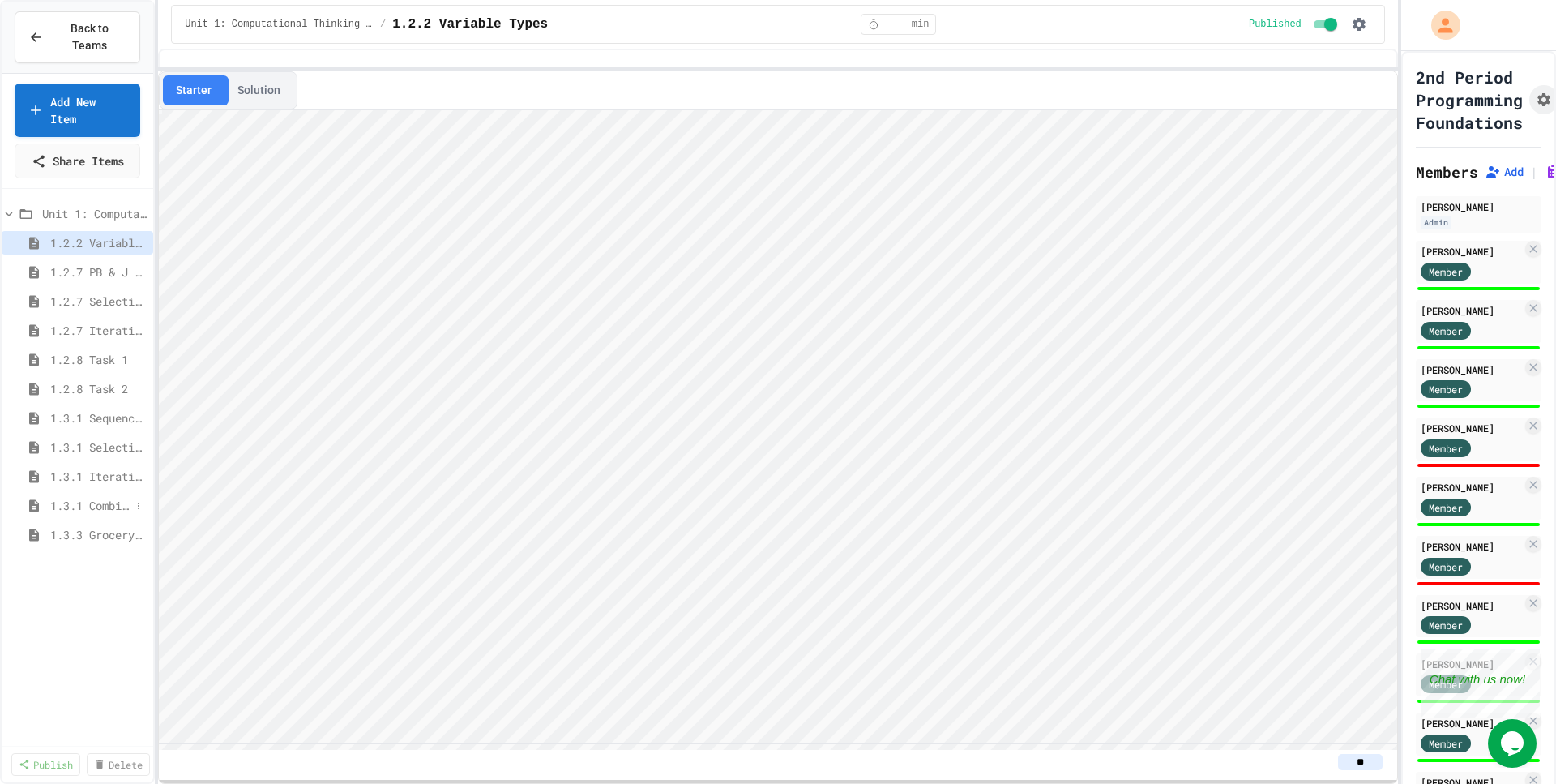
click at [116, 497] on span "1.3.1 Combined Algorithims" at bounding box center [91, 505] width 80 height 17
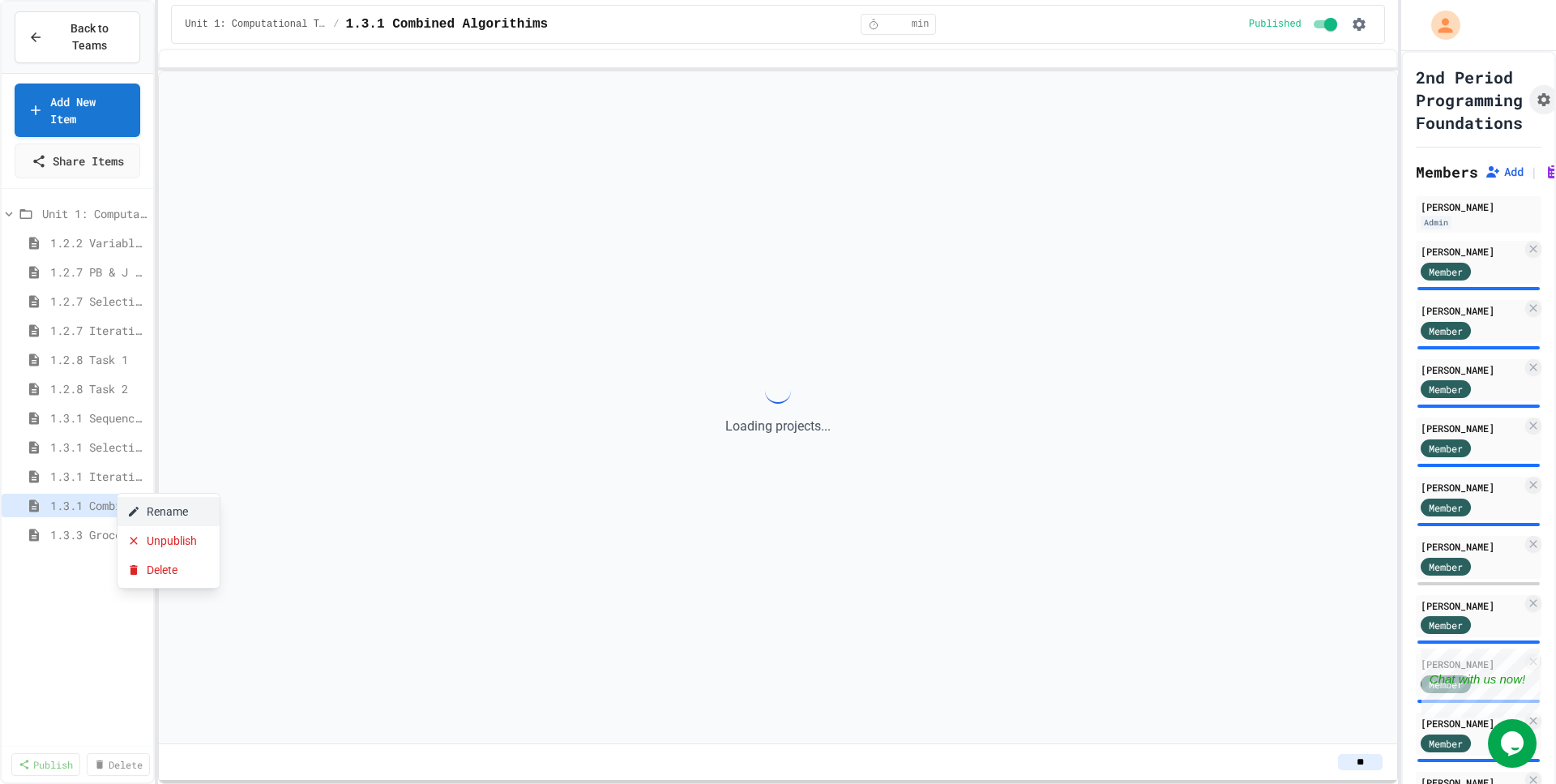
click at [149, 506] on button "Rename" at bounding box center [168, 511] width 102 height 29
click at [257, 94] on button "Solution" at bounding box center [259, 91] width 69 height 30
click at [90, 526] on span "1.3.3 Grocery Store Task" at bounding box center [91, 534] width 80 height 17
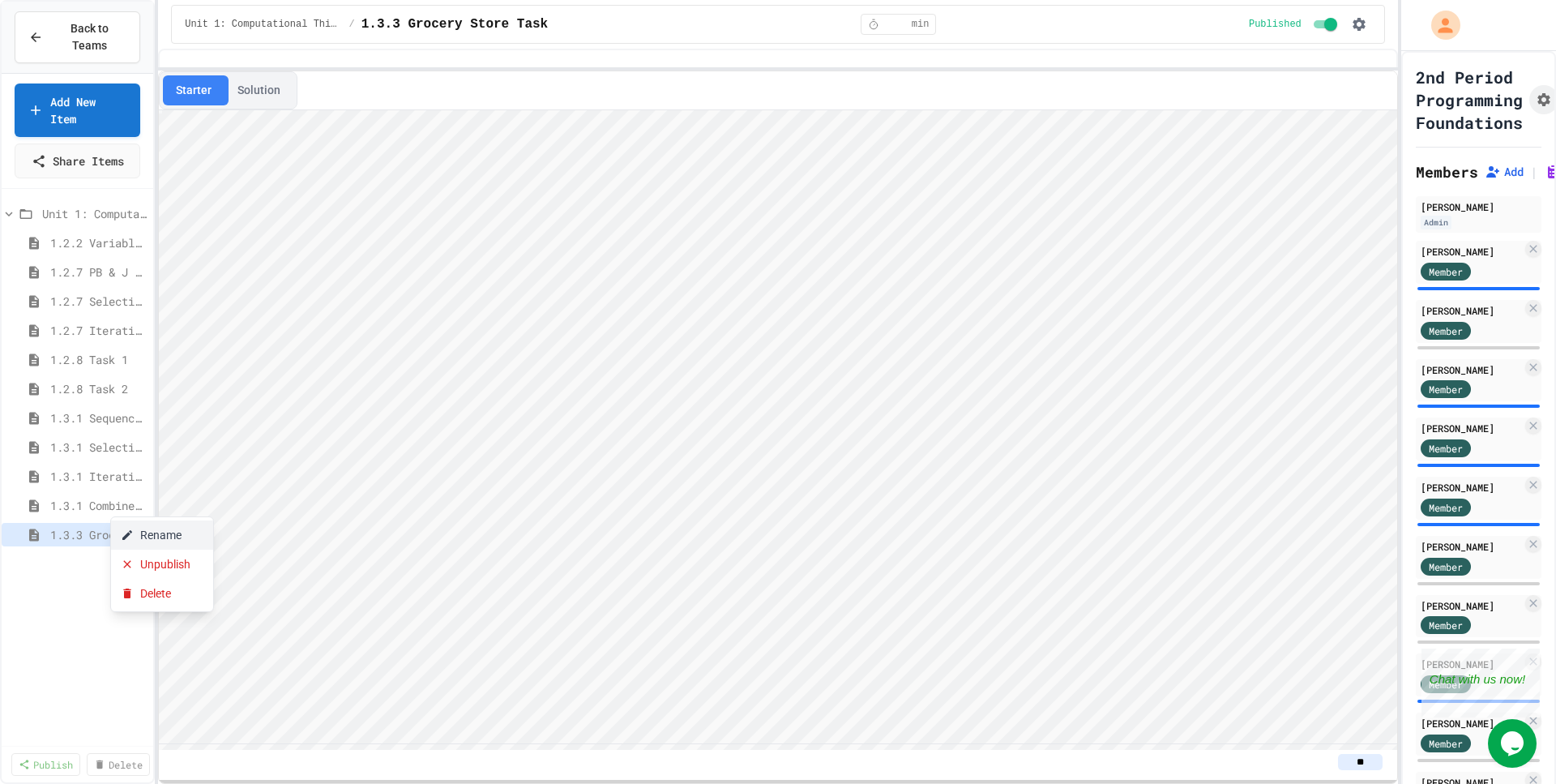
click at [160, 536] on button "Rename" at bounding box center [162, 534] width 102 height 29
click at [269, 97] on button "Solution" at bounding box center [259, 91] width 69 height 30
